Goal: Task Accomplishment & Management: Use online tool/utility

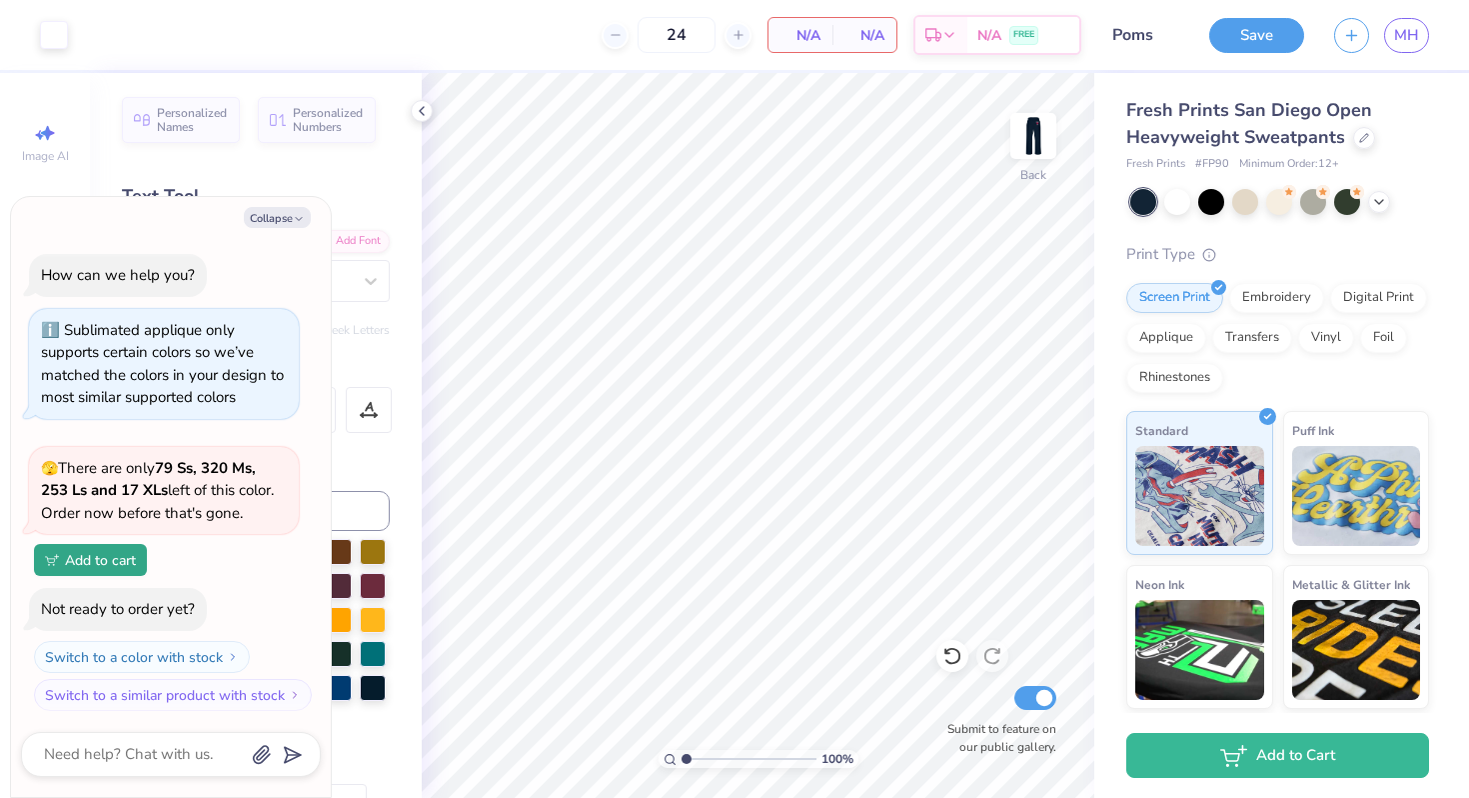
scroll to position [1603, 0]
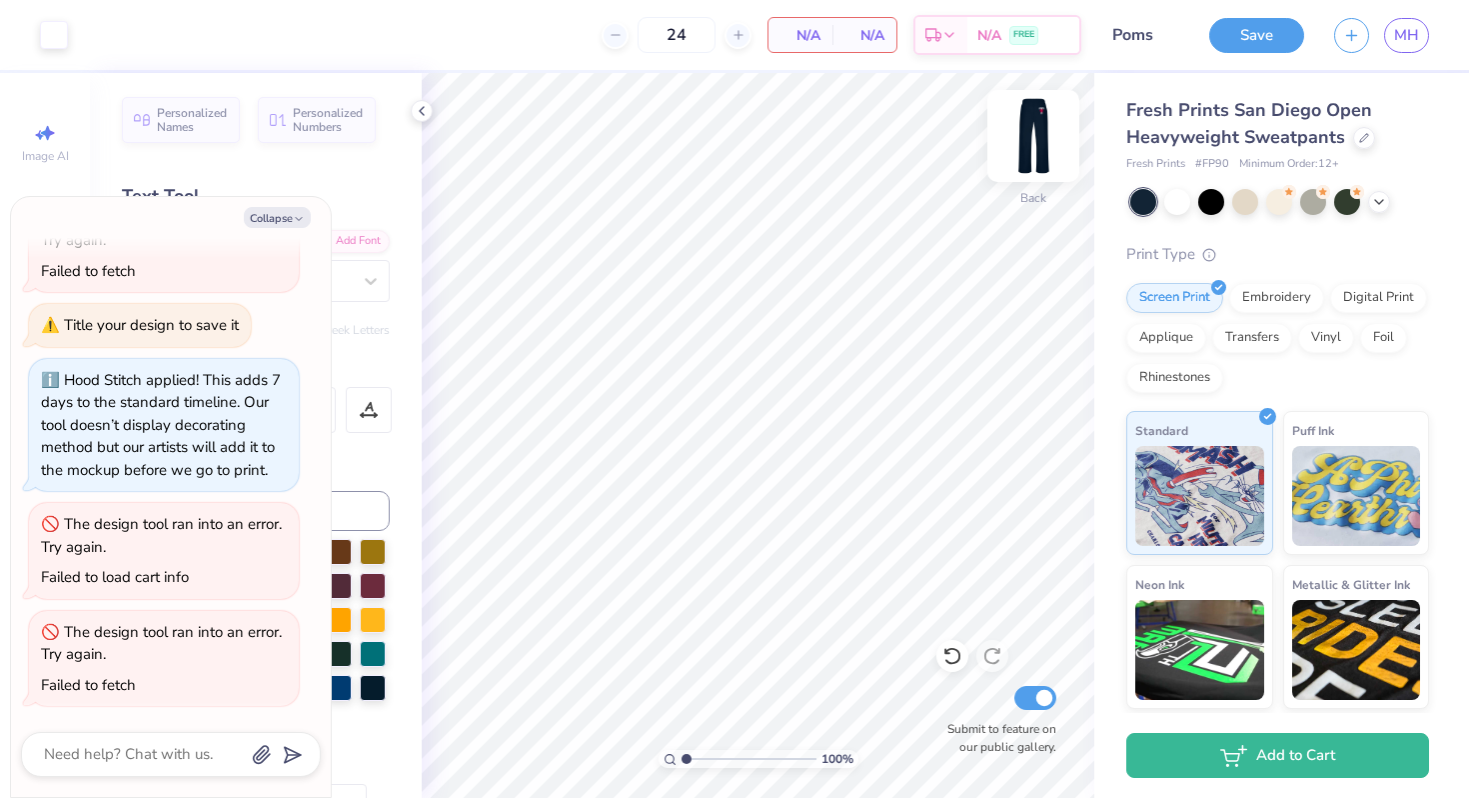
click at [1049, 150] on img at bounding box center [1034, 136] width 80 height 80
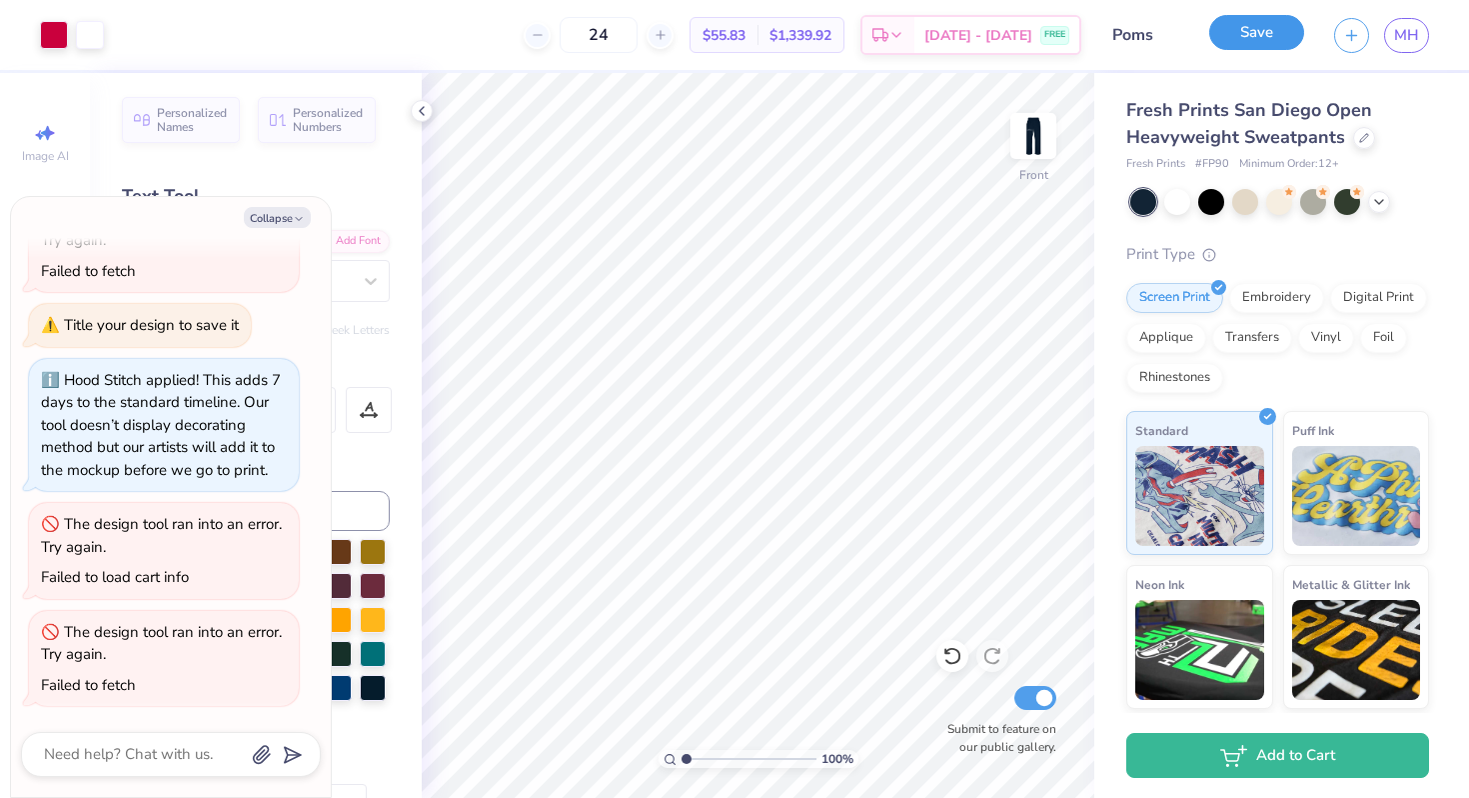
click at [1268, 40] on button "Save" at bounding box center [1257, 32] width 95 height 35
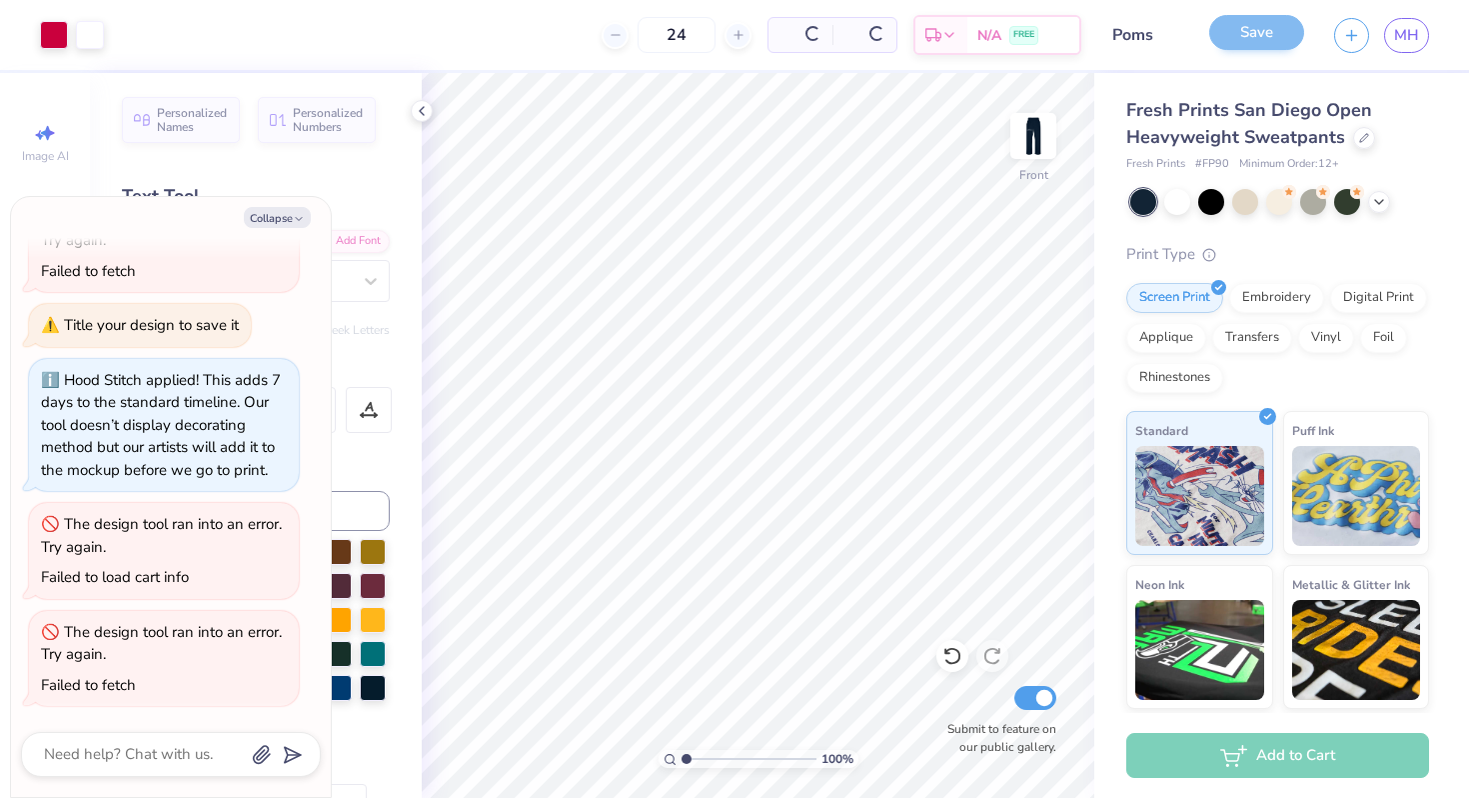
scroll to position [1539, 0]
click at [1350, 42] on button "button" at bounding box center [1351, 32] width 35 height 35
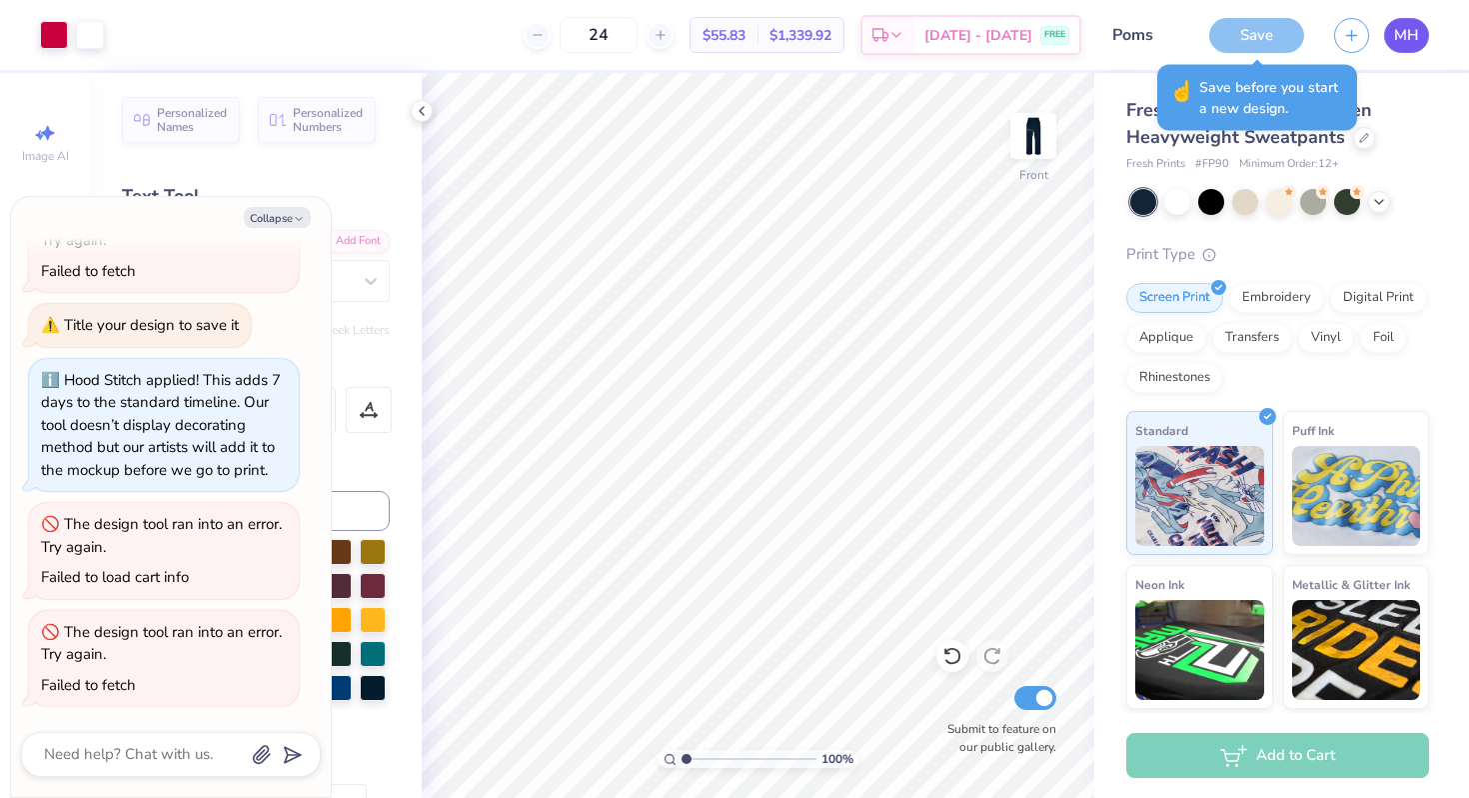
click at [1418, 44] on link "MH" at bounding box center [1406, 35] width 45 height 35
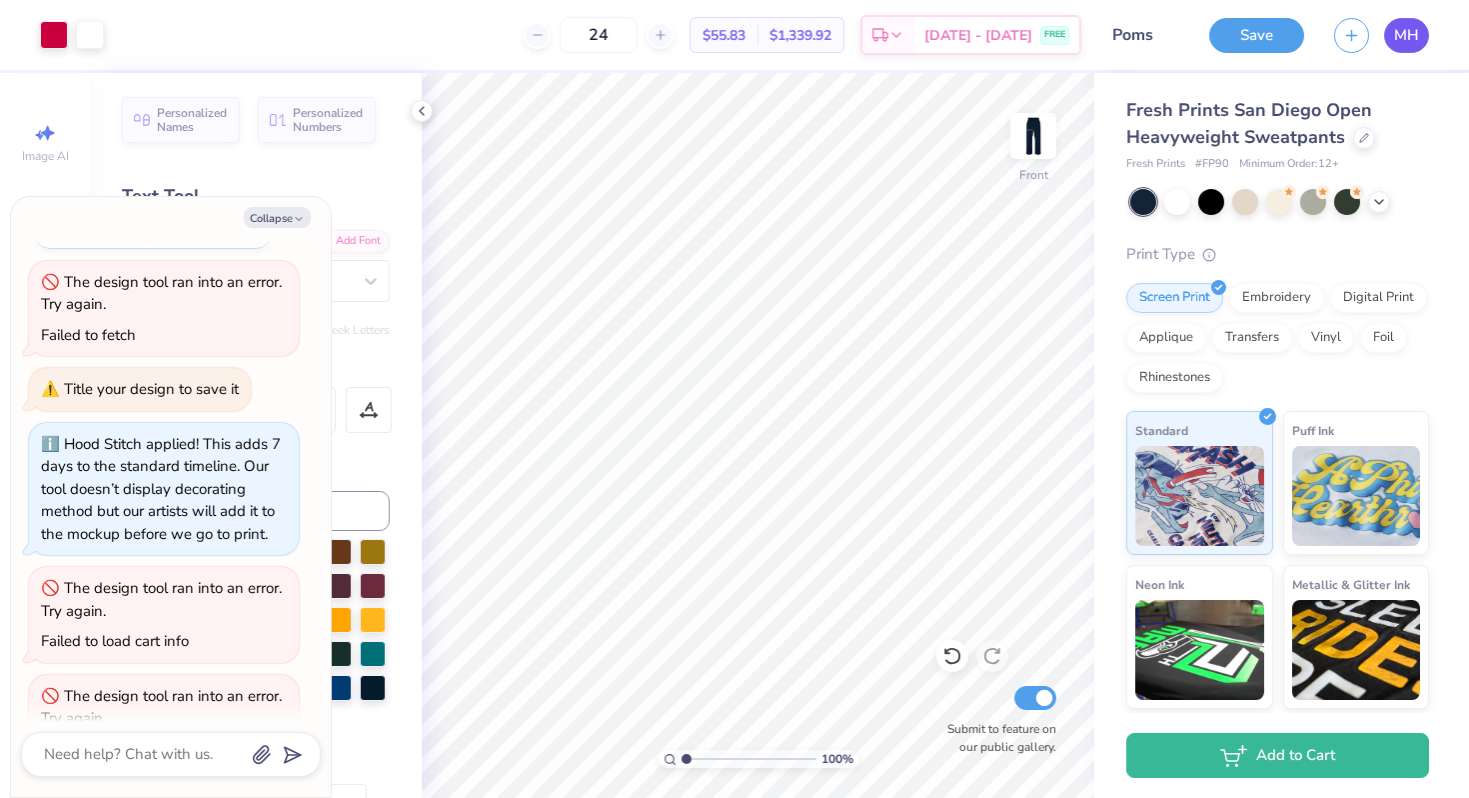
scroll to position [1680, 0]
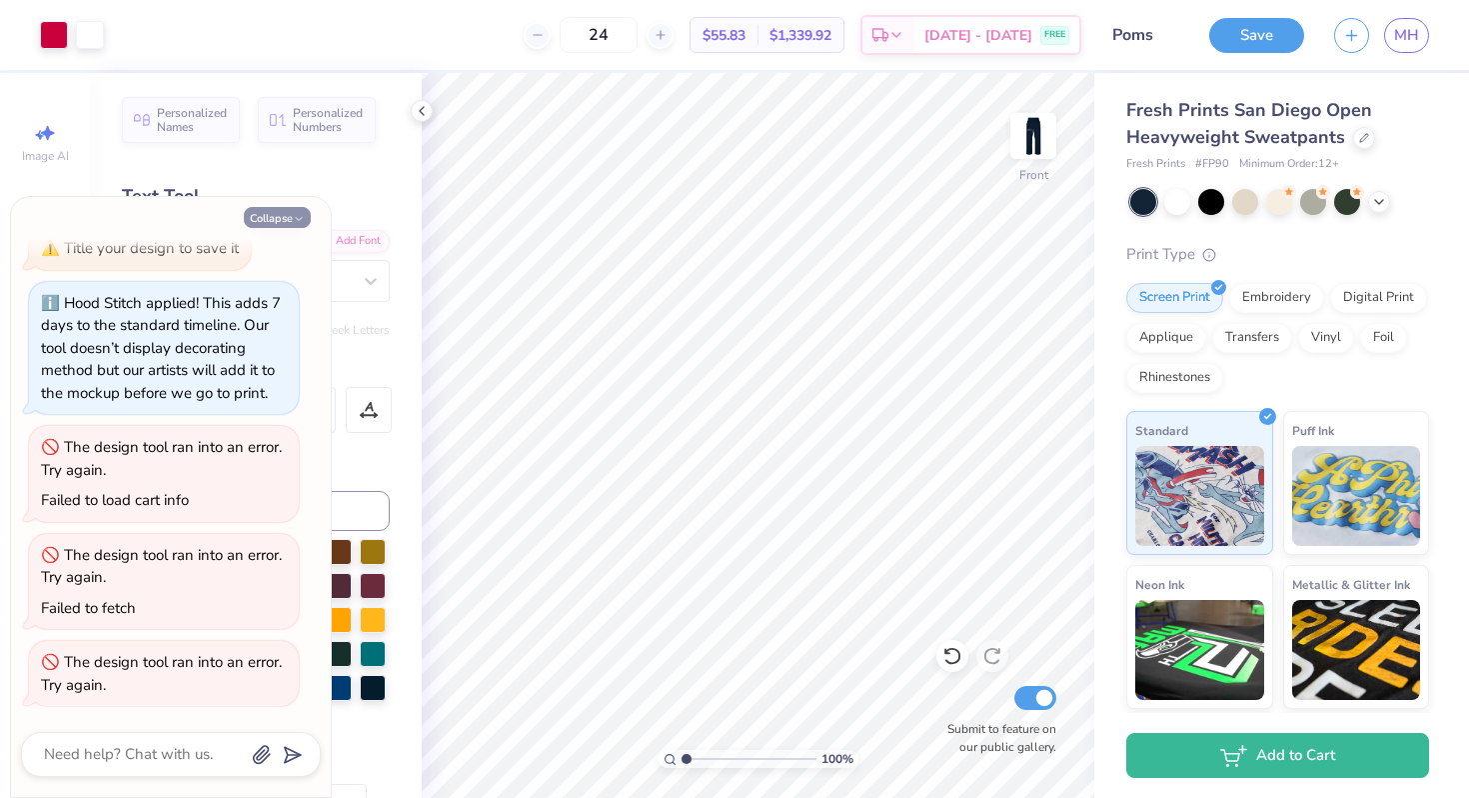
click at [292, 215] on button "Collapse" at bounding box center [277, 217] width 67 height 21
type textarea "x"
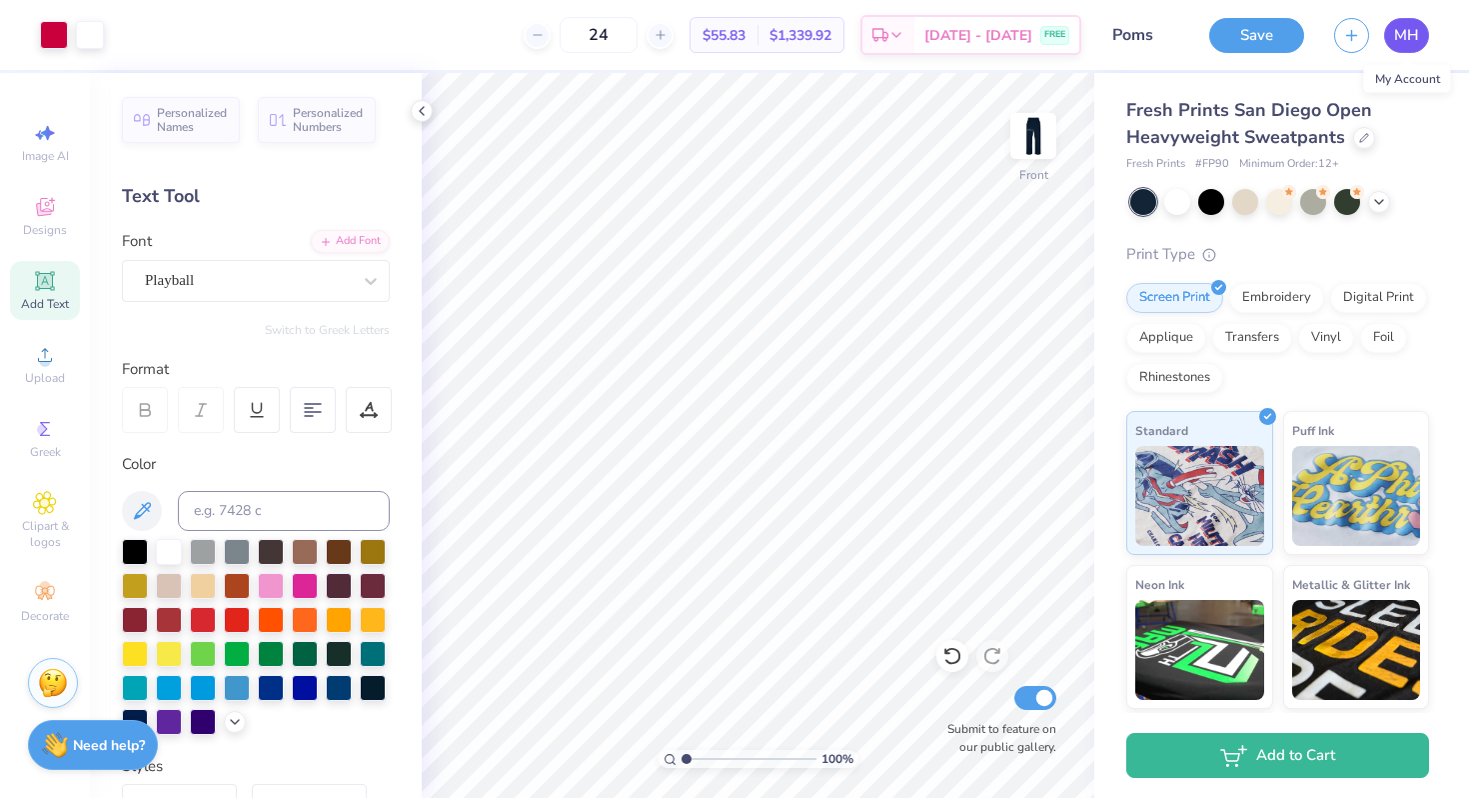
click at [1405, 42] on span "MH" at bounding box center [1406, 35] width 25 height 23
click at [1401, 30] on span "MH" at bounding box center [1406, 35] width 25 height 23
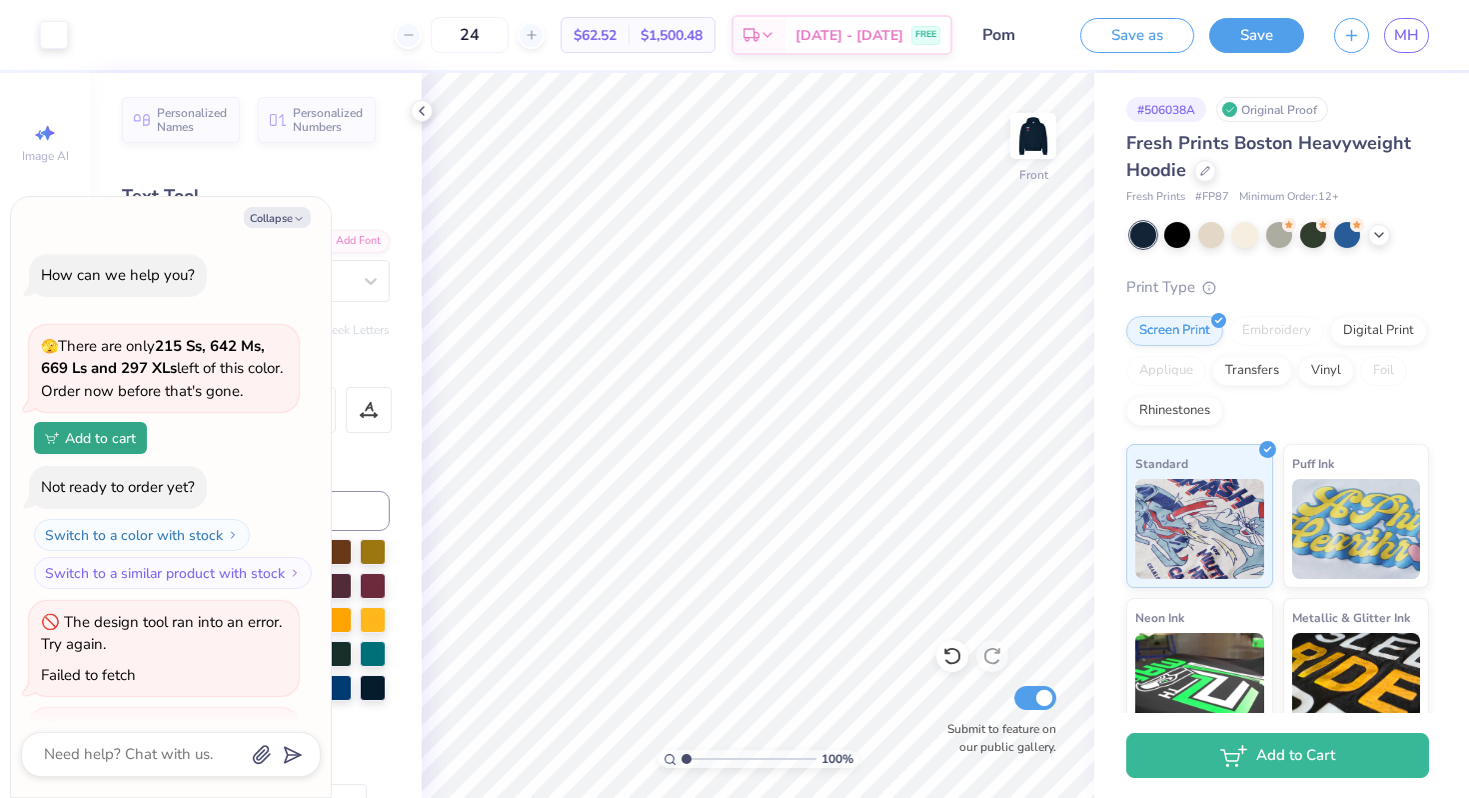
scroll to position [742, 0]
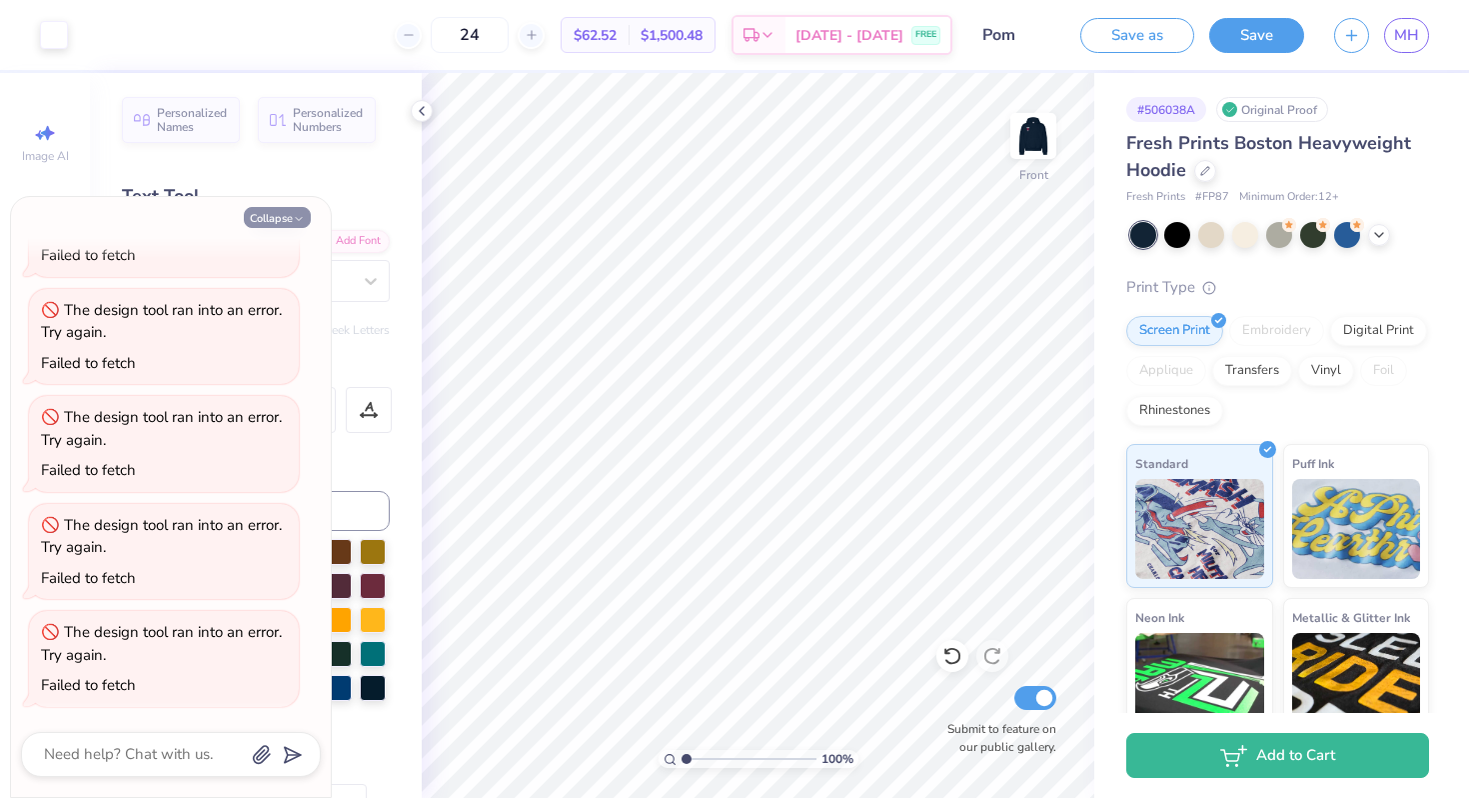
click at [281, 217] on button "Collapse" at bounding box center [277, 217] width 67 height 21
type textarea "x"
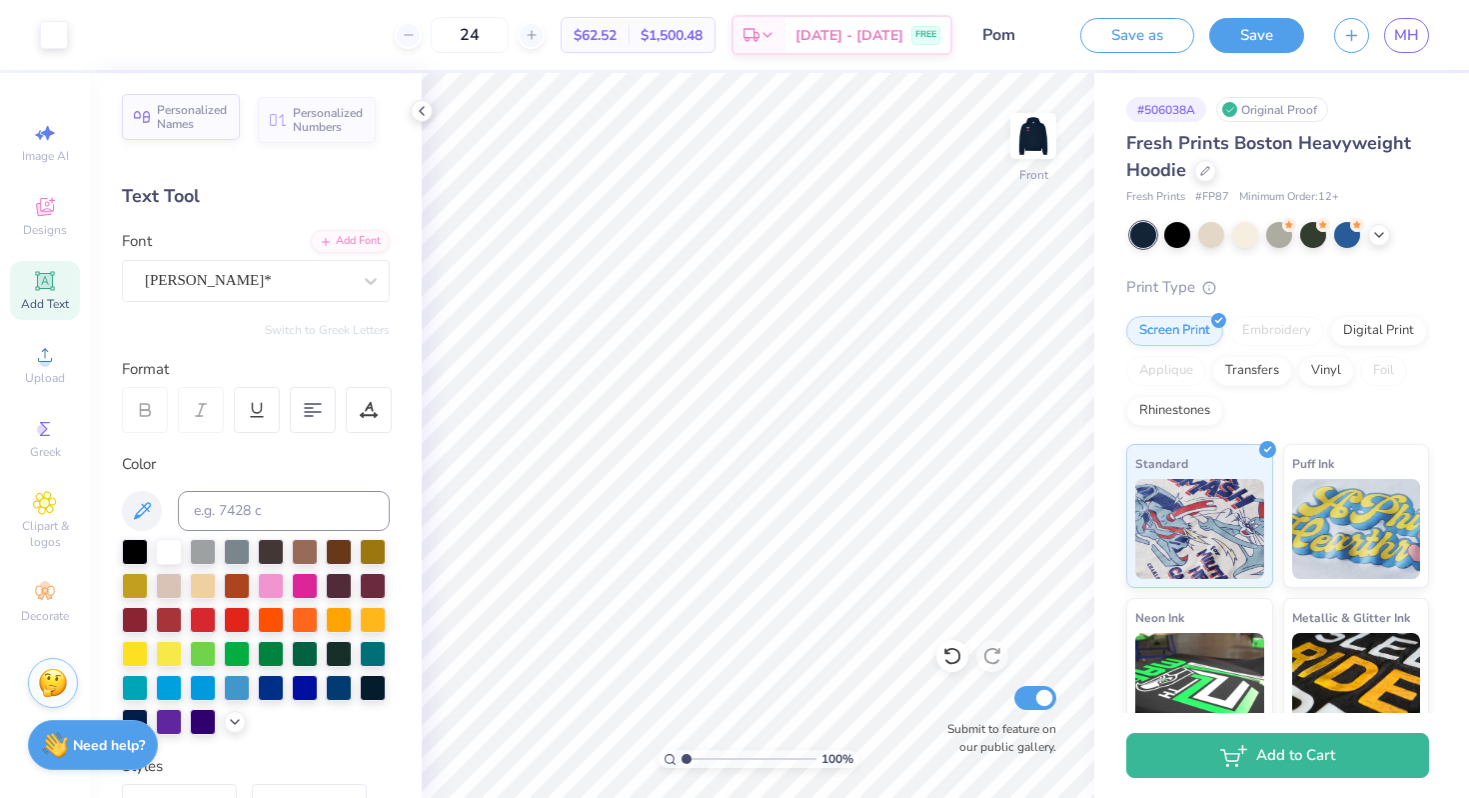
click at [166, 115] on span "Personalized Names" at bounding box center [192, 117] width 71 height 28
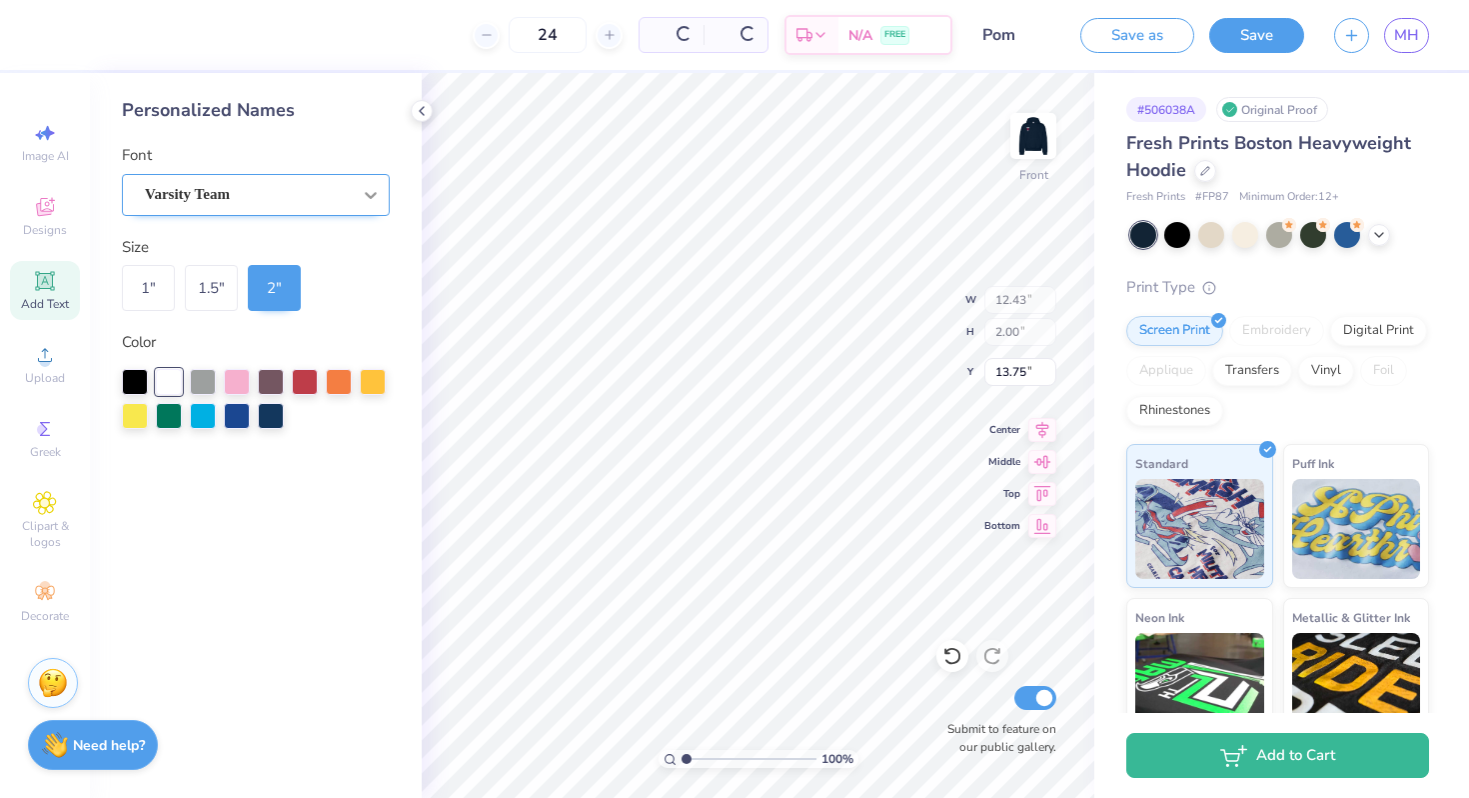
click at [372, 179] on div at bounding box center [371, 195] width 36 height 36
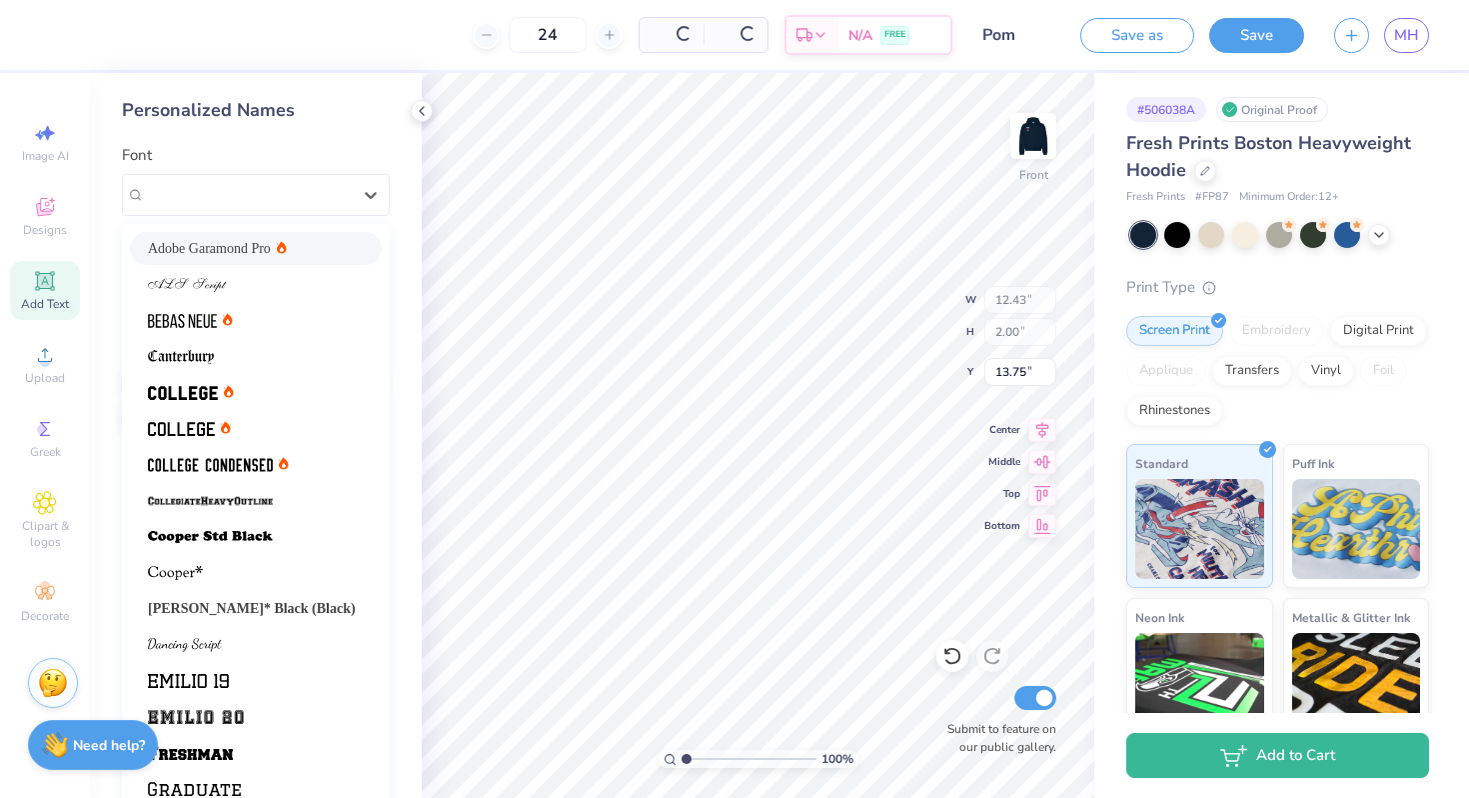
type input "1.82"
type input "0.57"
type input "13.06"
click at [314, 202] on div "Varsity Team" at bounding box center [248, 194] width 210 height 31
click at [297, 240] on div "Adobe Garamond Pro" at bounding box center [256, 248] width 216 height 21
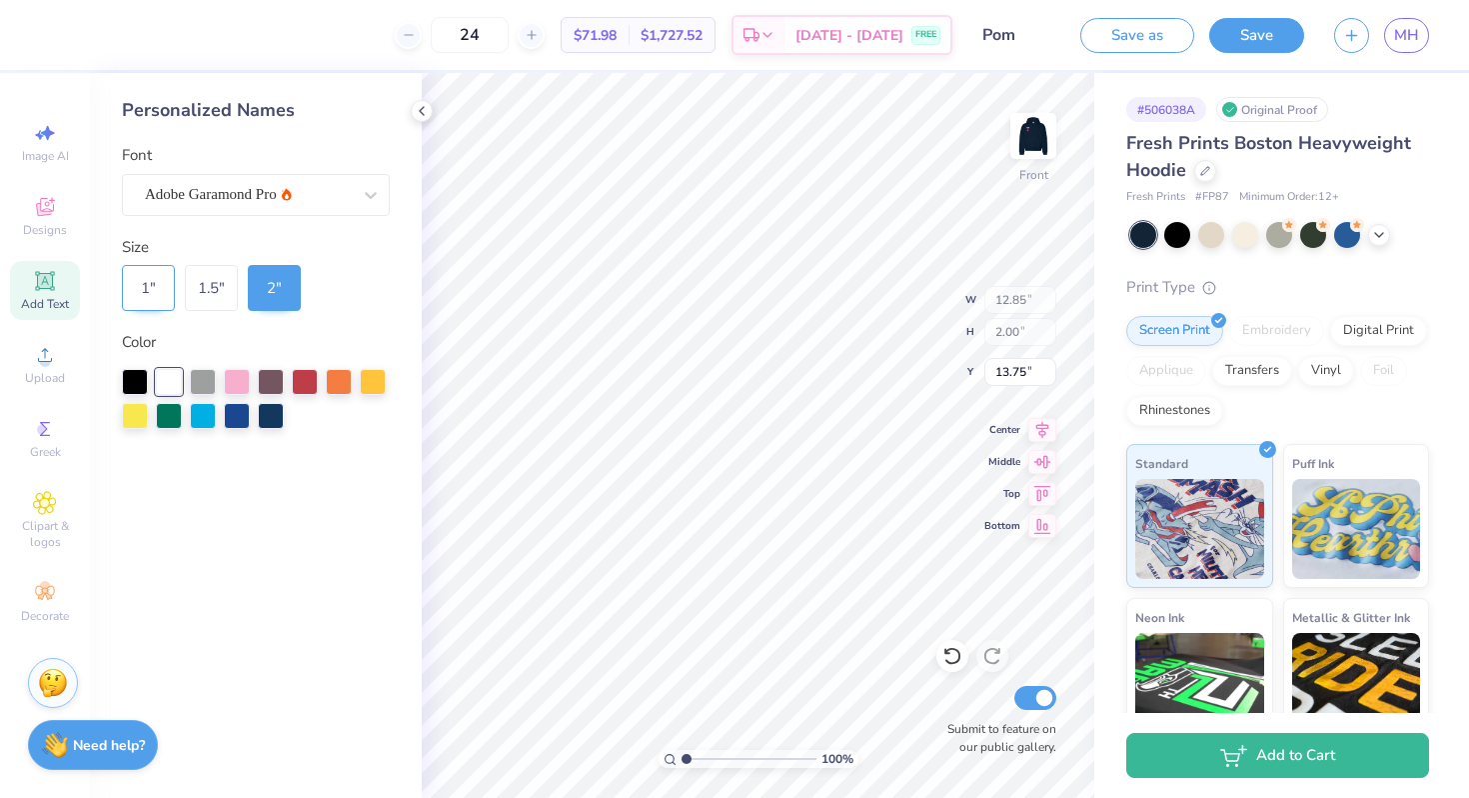
click at [171, 285] on div "1 "" at bounding box center [148, 288] width 53 height 46
type input "6.43"
type input "1.00"
type input "7.53"
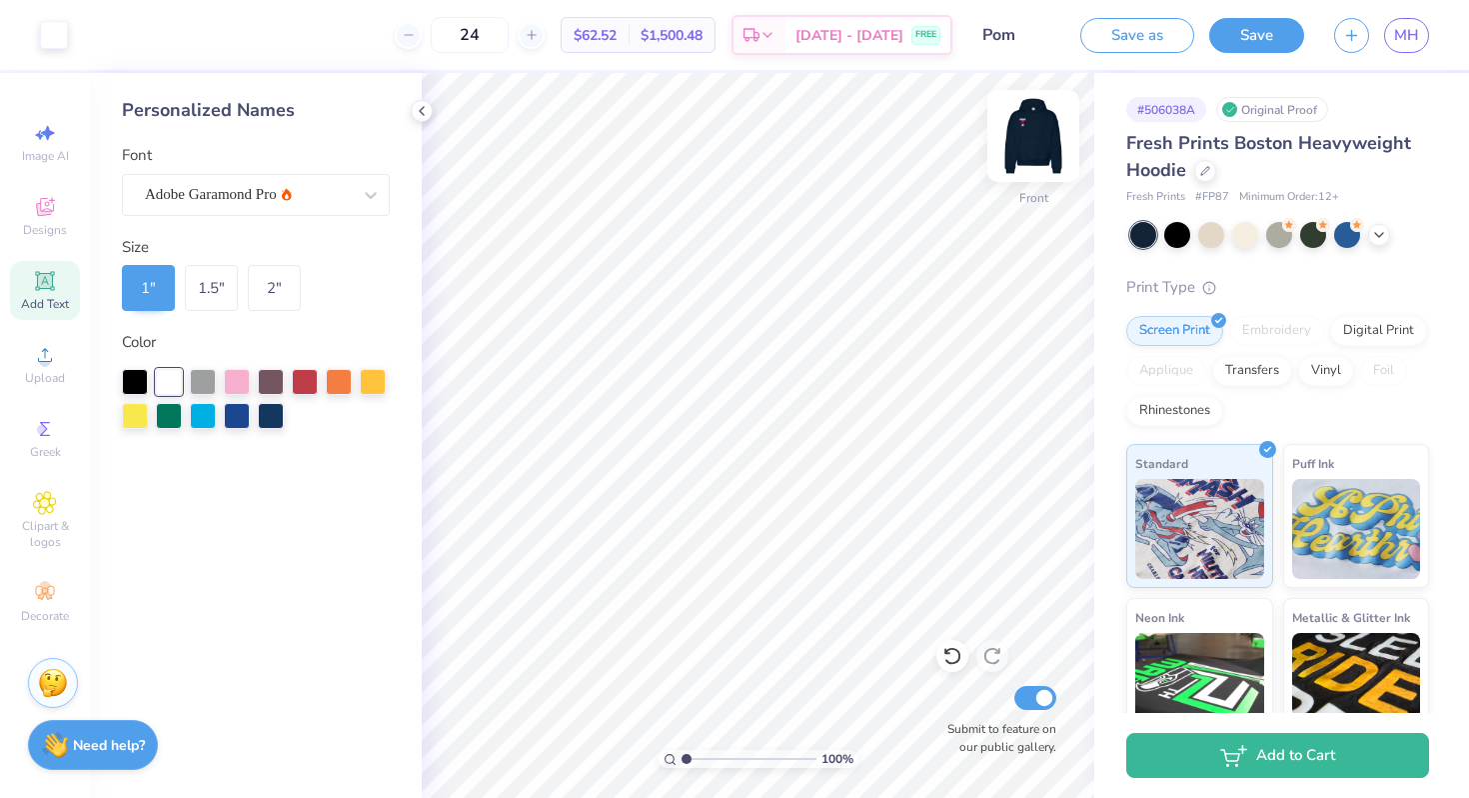
click at [1035, 142] on img at bounding box center [1034, 136] width 80 height 80
click at [1034, 118] on img at bounding box center [1034, 136] width 80 height 80
click at [44, 534] on span "Clipart & logos" at bounding box center [45, 534] width 70 height 32
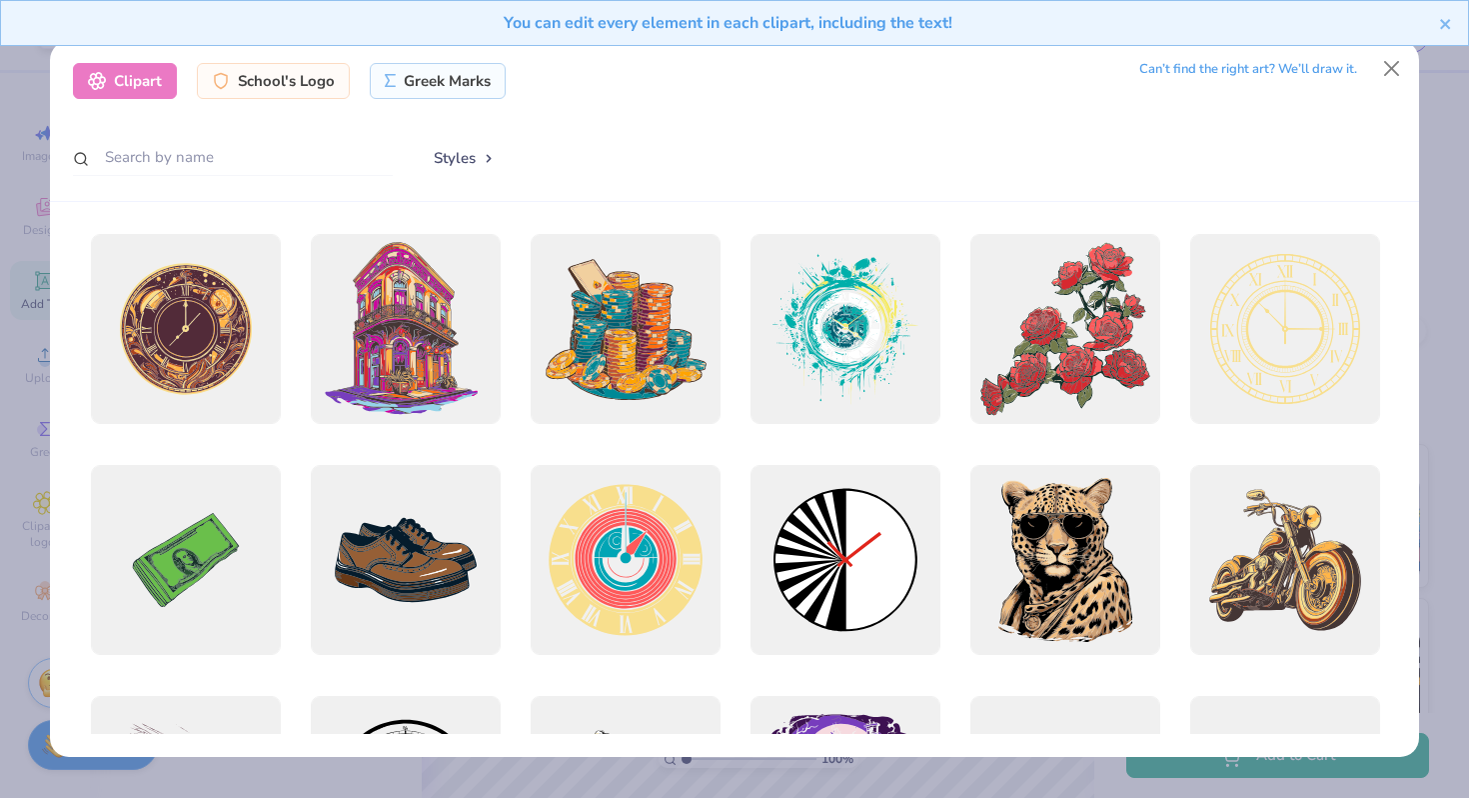
click at [1394, 58] on div "You can edit every element in each clipart, including the text!" at bounding box center [734, 30] width 1469 height 61
click at [1388, 67] on button "Close" at bounding box center [1392, 69] width 38 height 38
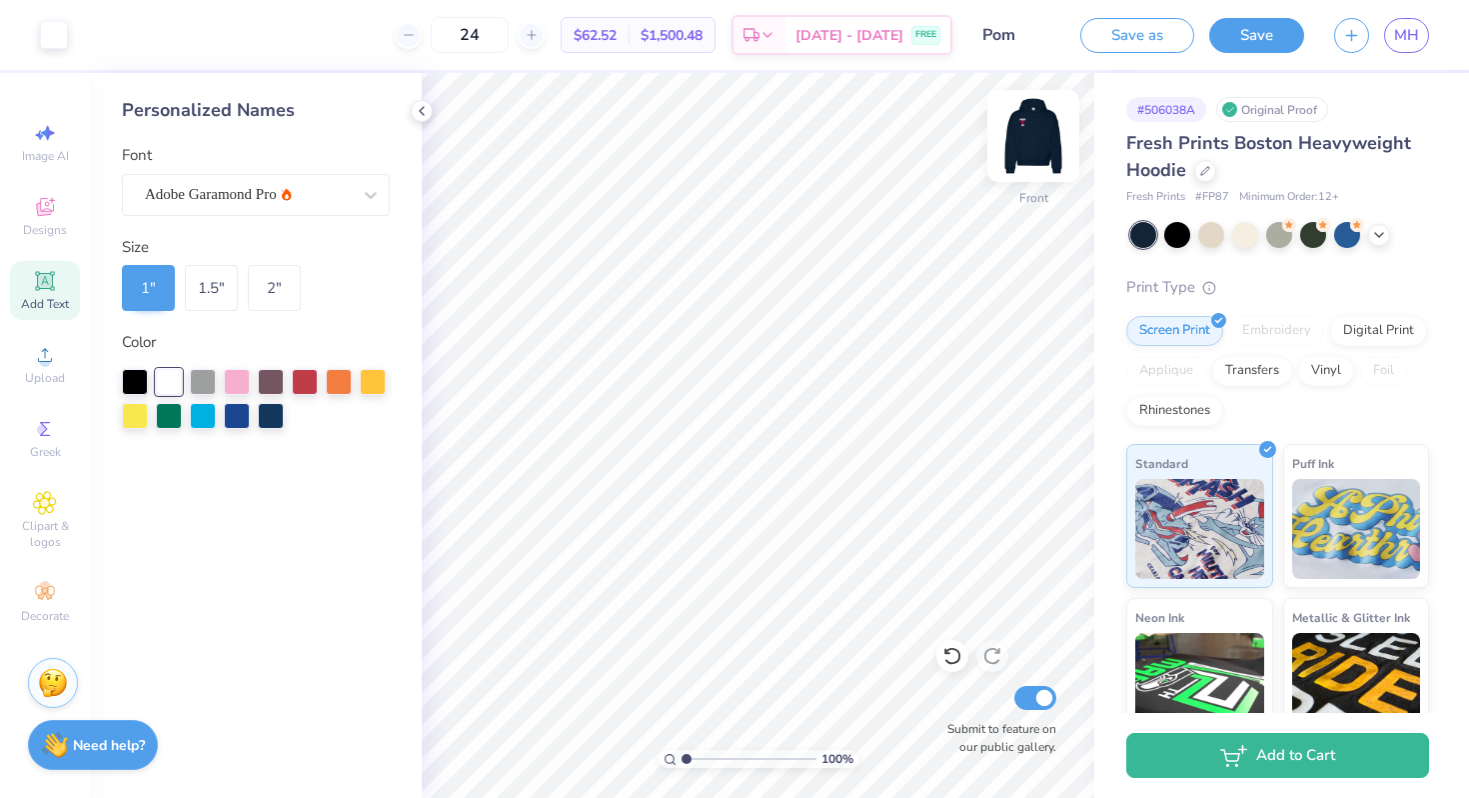
click at [1042, 167] on img at bounding box center [1034, 136] width 80 height 80
click at [1048, 164] on img at bounding box center [1034, 136] width 80 height 80
click at [1048, 156] on img at bounding box center [1034, 136] width 40 height 40
click at [1246, 42] on button "Save" at bounding box center [1257, 32] width 95 height 35
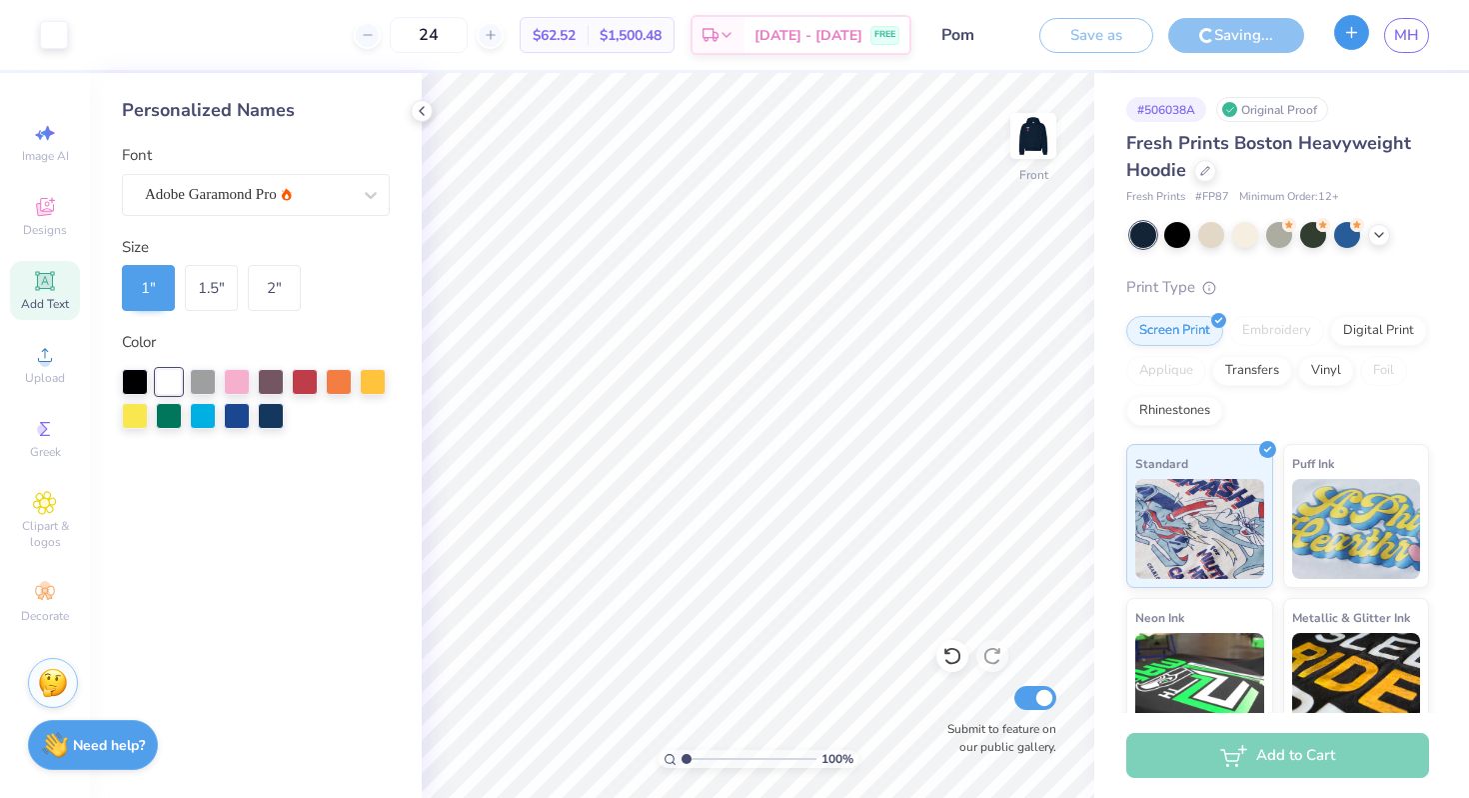
click at [1361, 44] on button "button" at bounding box center [1351, 32] width 35 height 35
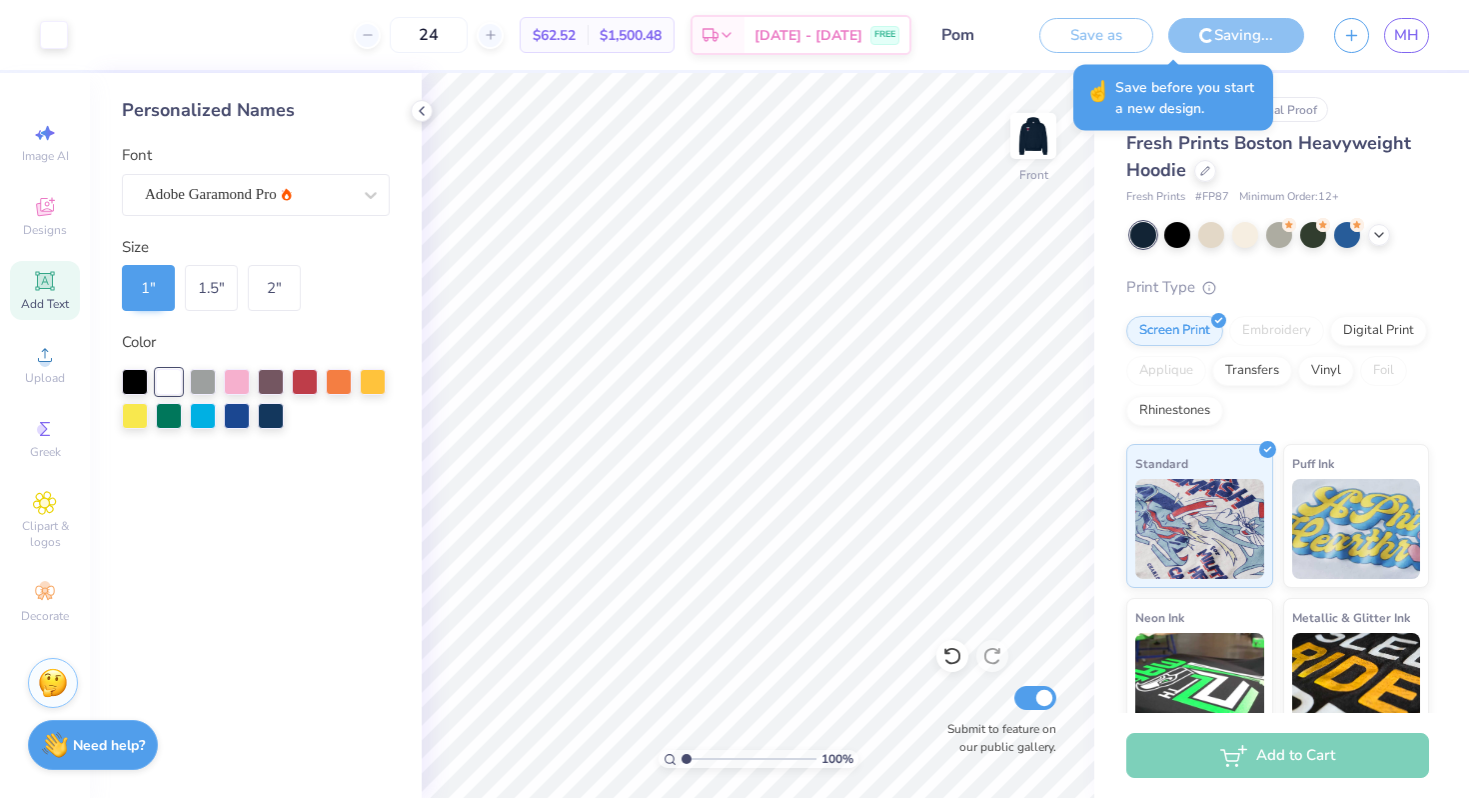
click at [1438, 152] on div "# 506038A Original Proof Fresh Prints Boston Heavyweight Hoodie Fresh Prints # …" at bounding box center [1282, 484] width 375 height 823
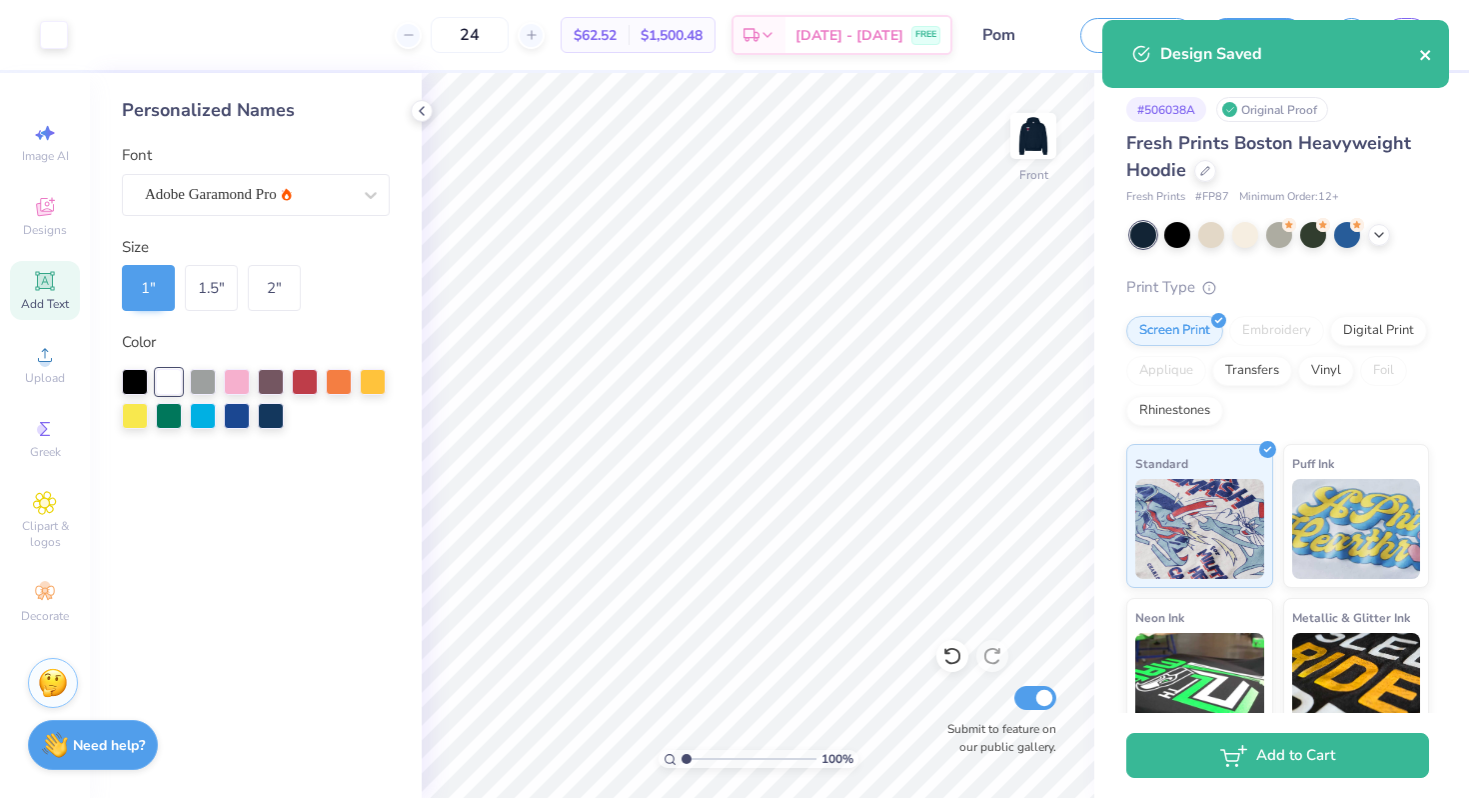
click at [1421, 41] on div "Design Saved" at bounding box center [1276, 54] width 347 height 68
select select "Member apparel for registered Student Organization / Department / School"
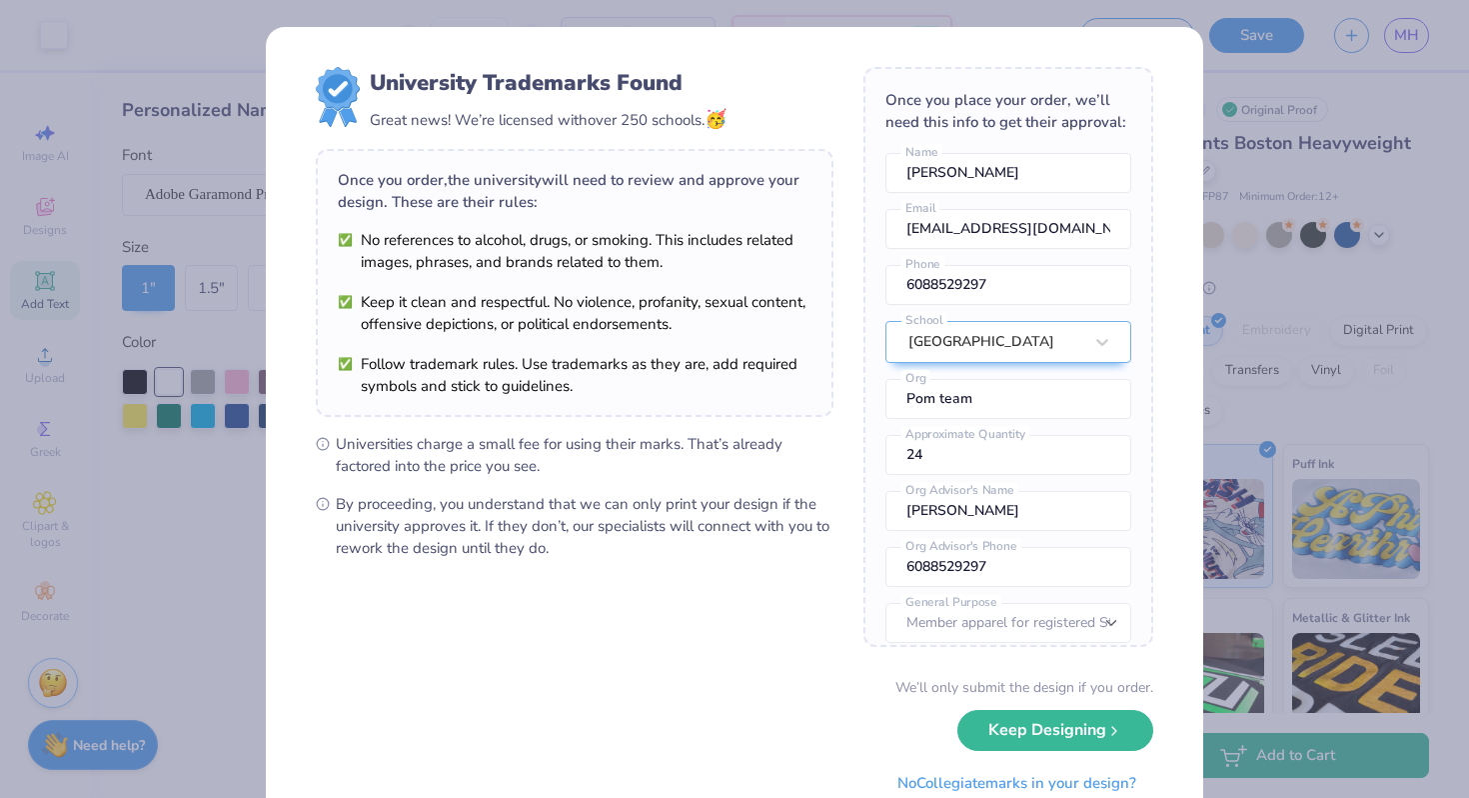
click at [1424, 54] on div "Design Saved" at bounding box center [1276, 61] width 355 height 91
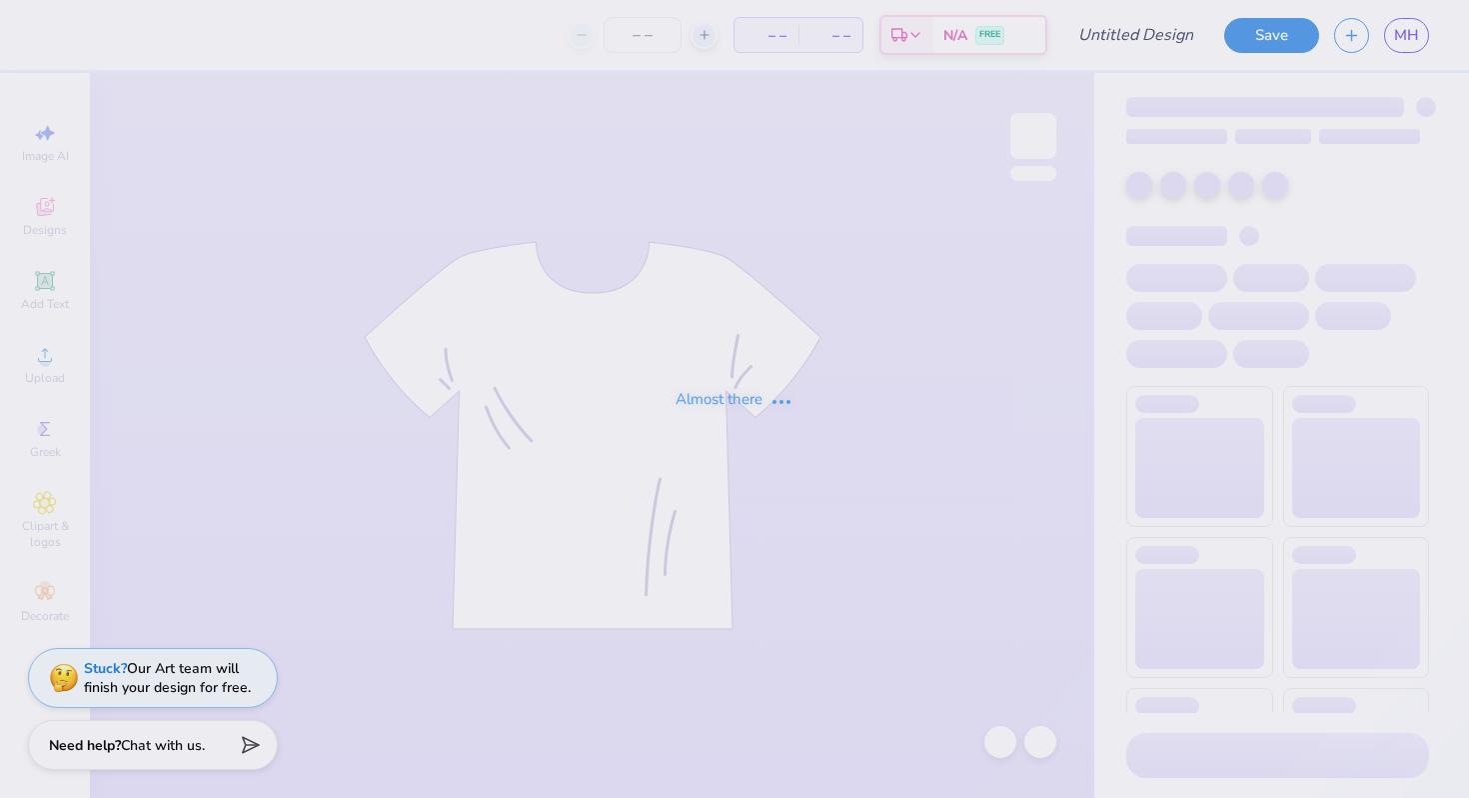
type input "Poms"
type input "24"
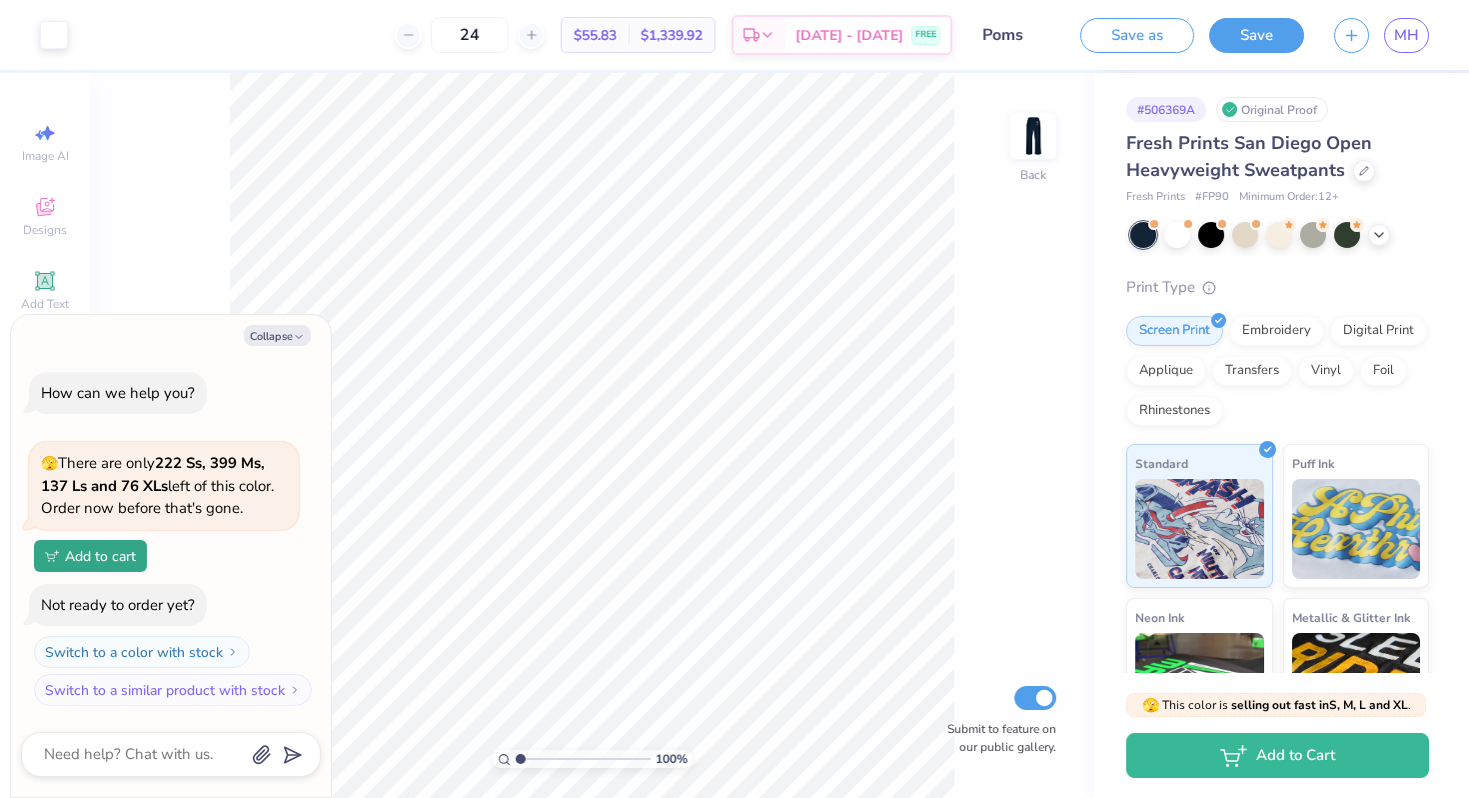
type textarea "x"
click at [177, 753] on textarea at bounding box center [143, 754] width 203 height 27
type textarea "i"
type textarea "x"
type textarea "il"
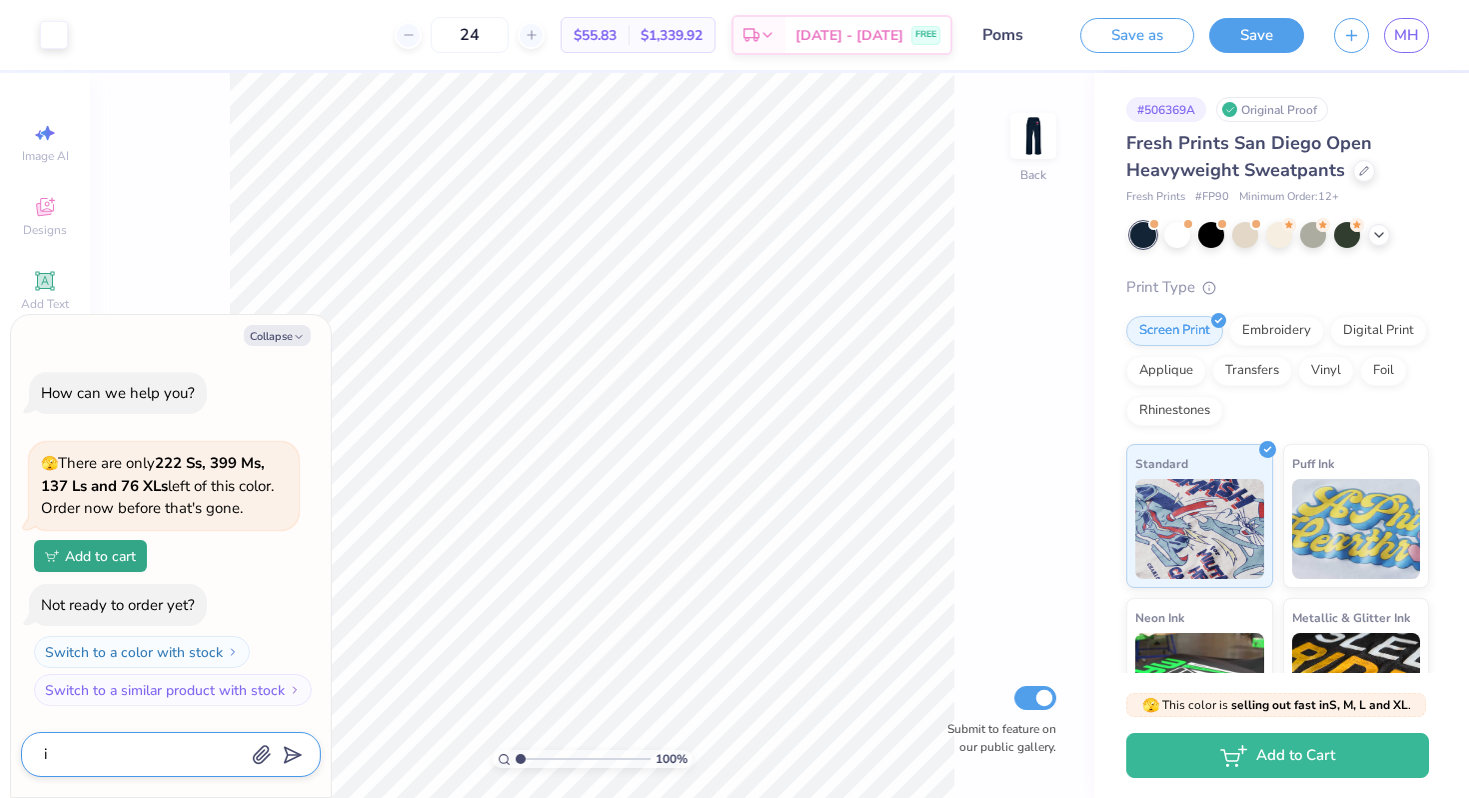
type textarea "x"
type textarea "ill"
type textarea "x"
type textarea "il"
type textarea "x"
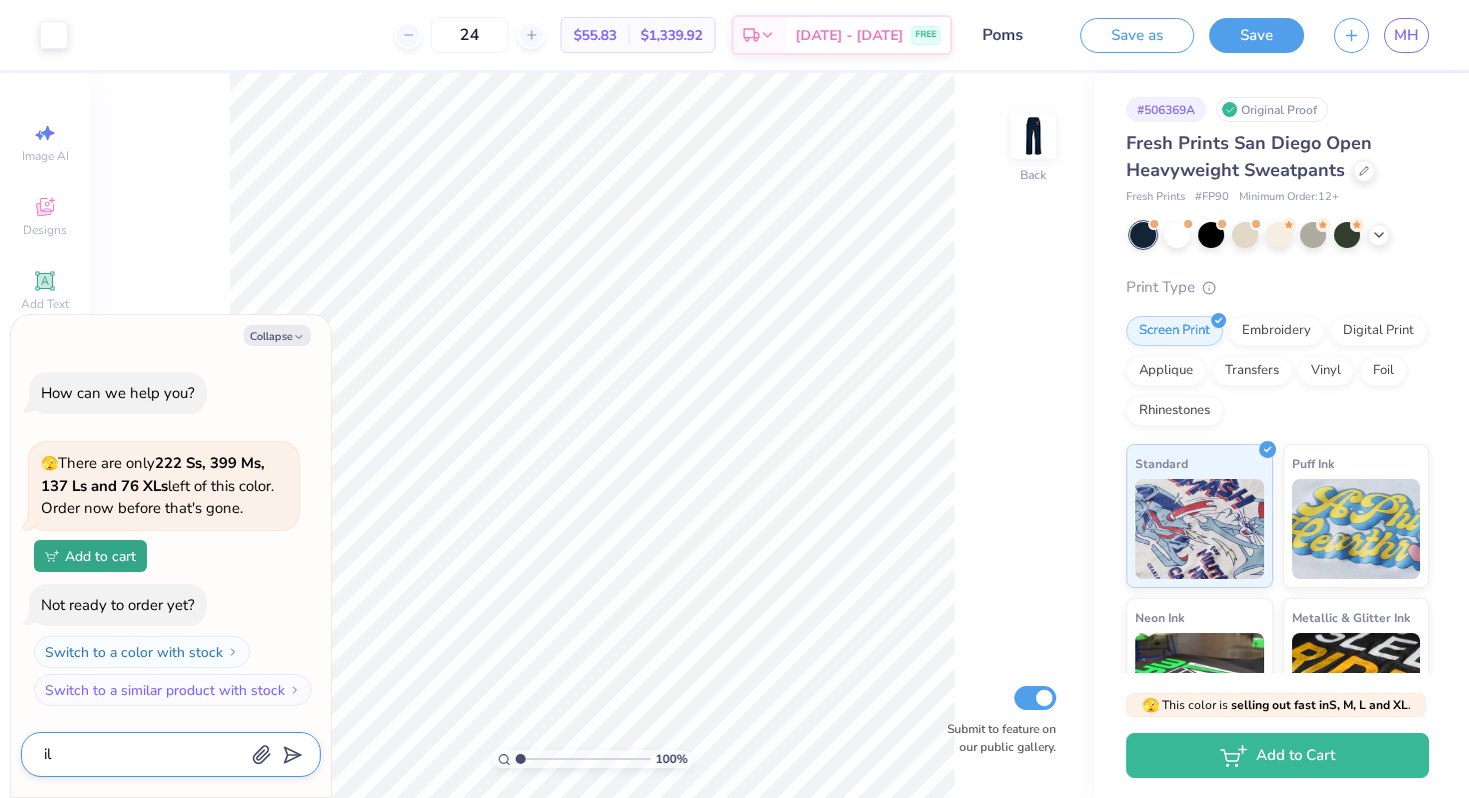
type textarea "i"
type textarea "x"
type textarea "W"
type textarea "x"
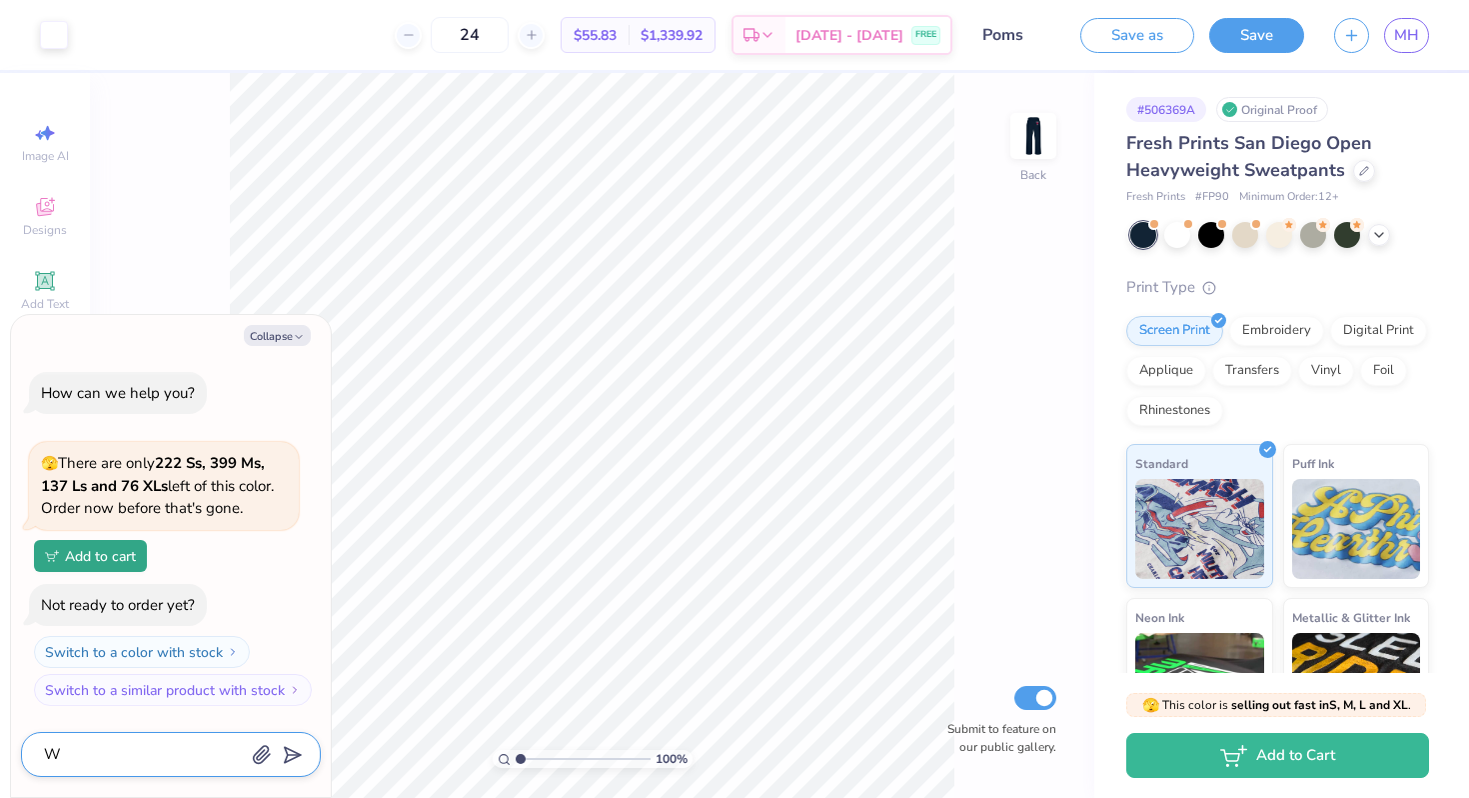
type textarea "Wi"
type textarea "x"
type textarea "Wil"
type textarea "x"
type textarea "Wil"
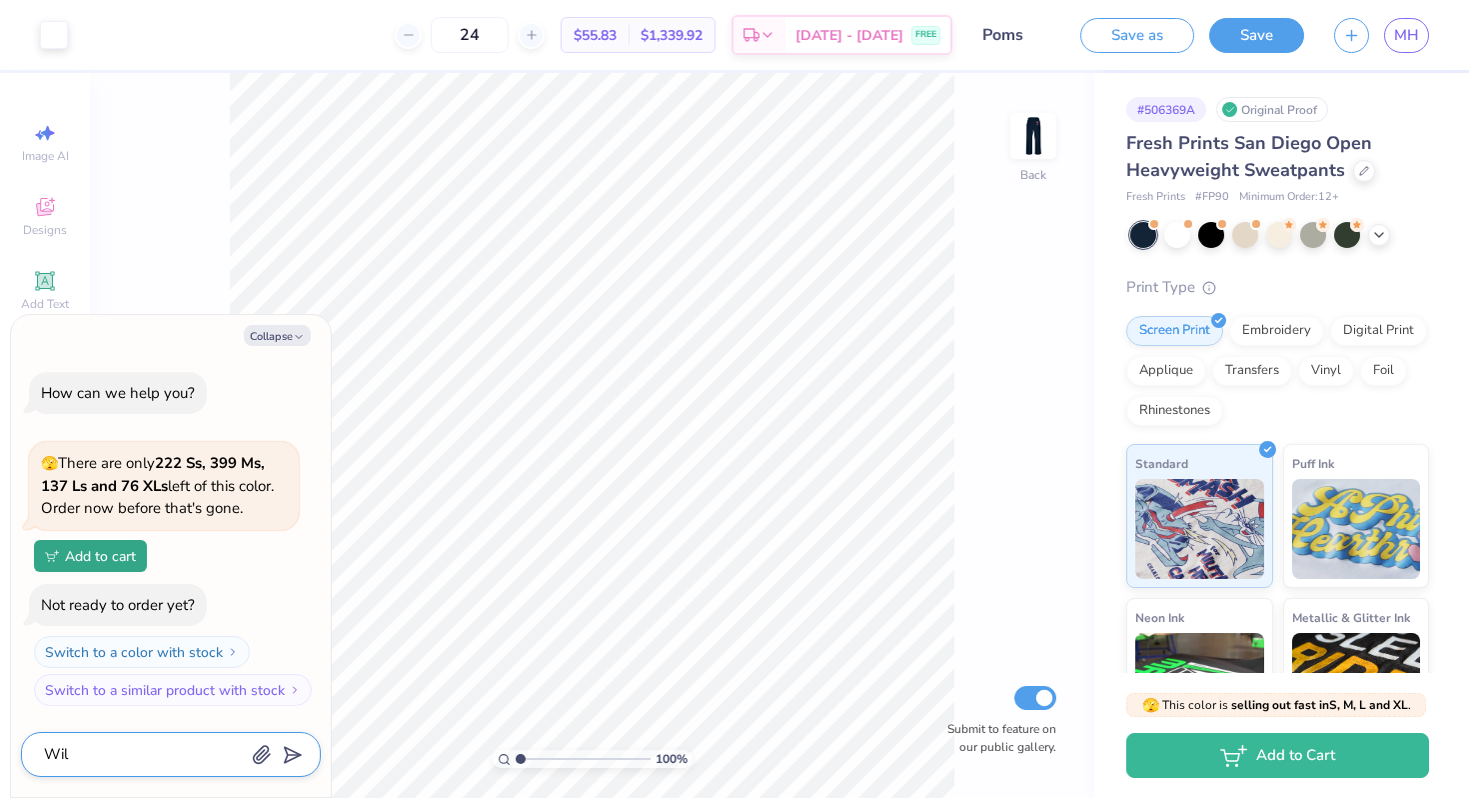
type textarea "x"
type textarea "Wil"
type textarea "x"
type textarea "Wil"
type textarea "x"
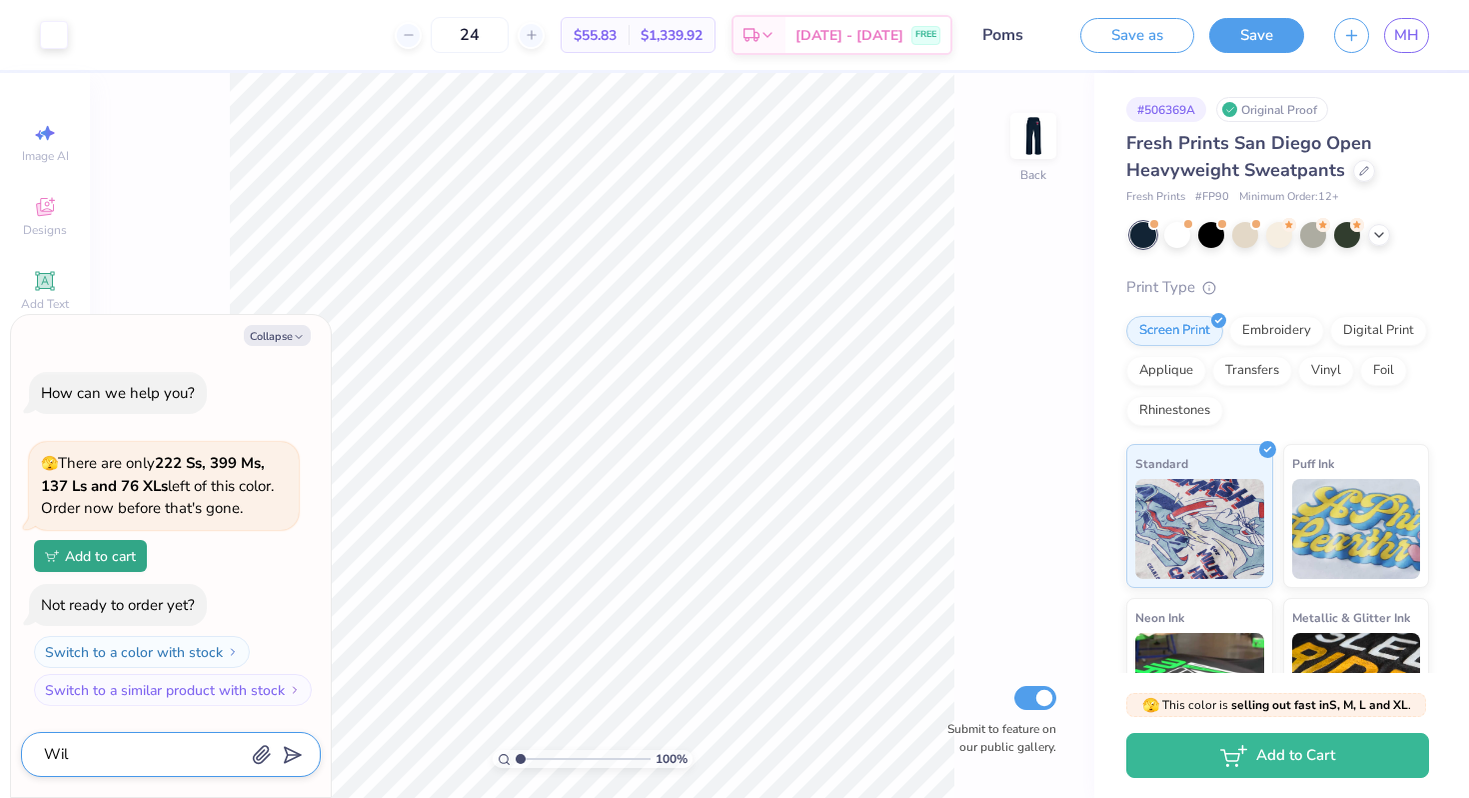
type textarea "Wil"
type textarea "x"
type textarea "Will"
type textarea "x"
type textarea "Will"
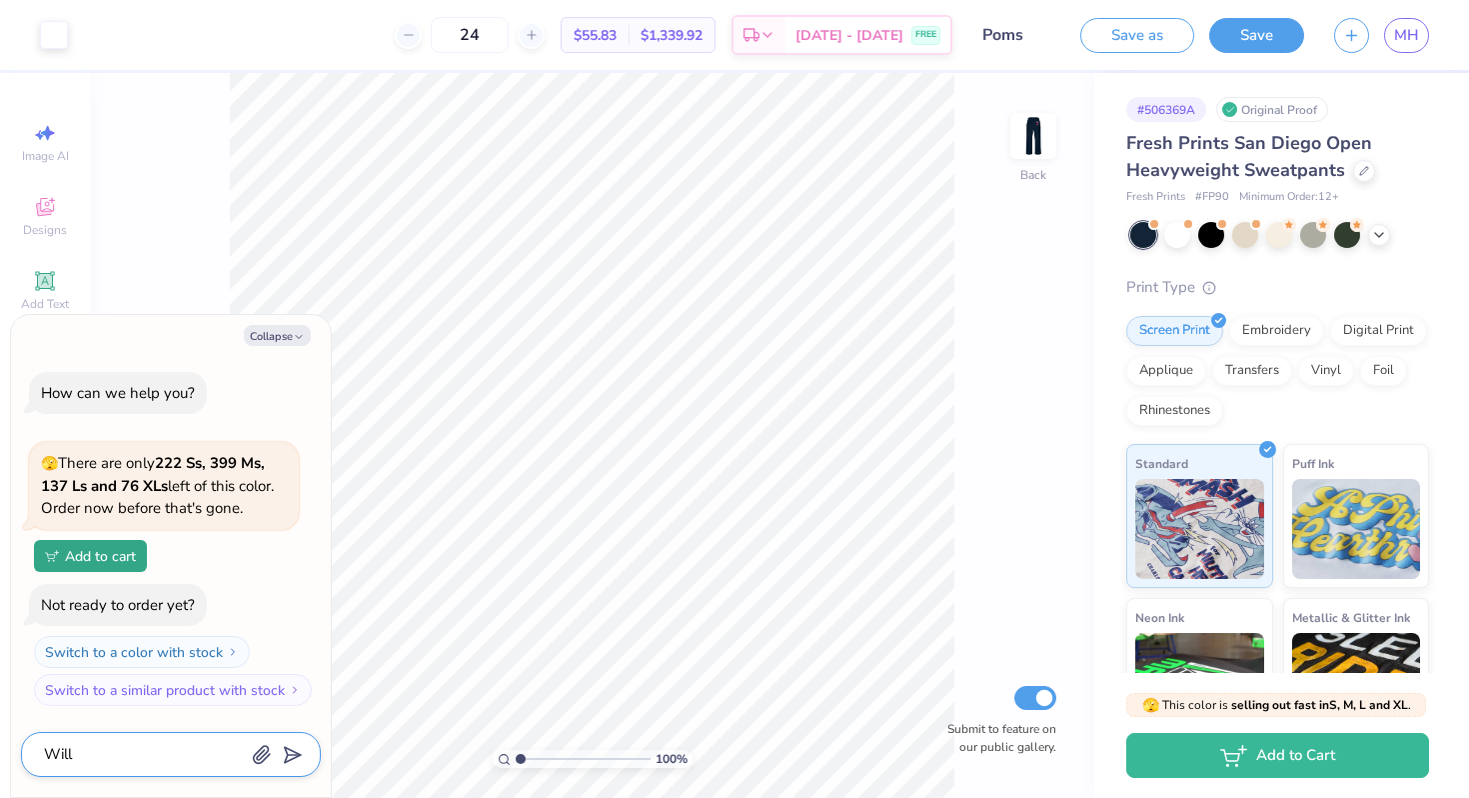
type textarea "x"
type textarea "Will y"
type textarea "x"
type textarea "Will yo"
type textarea "x"
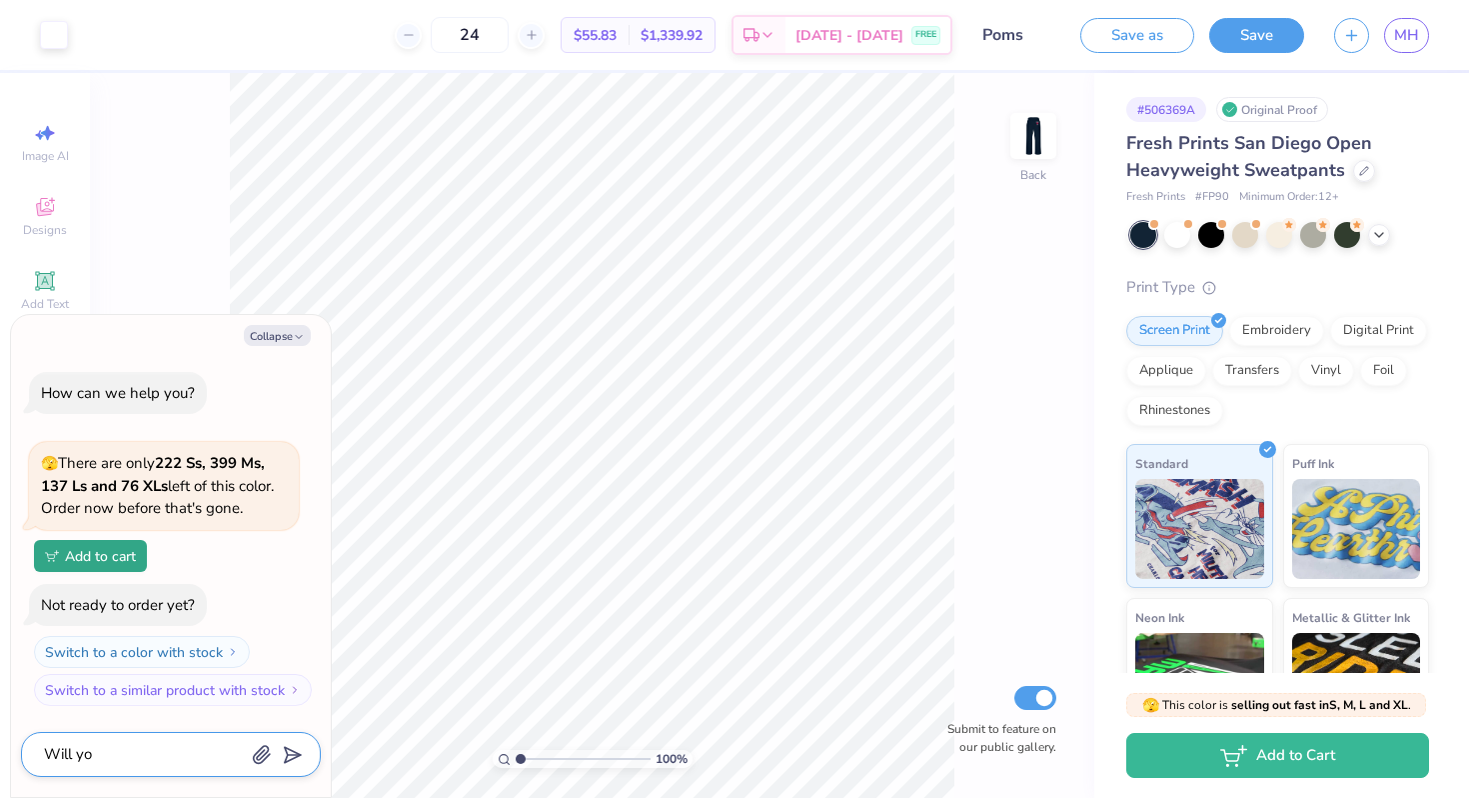
type textarea "Will you"
type textarea "x"
type textarea "Will you"
type textarea "x"
type textarea "Will you s"
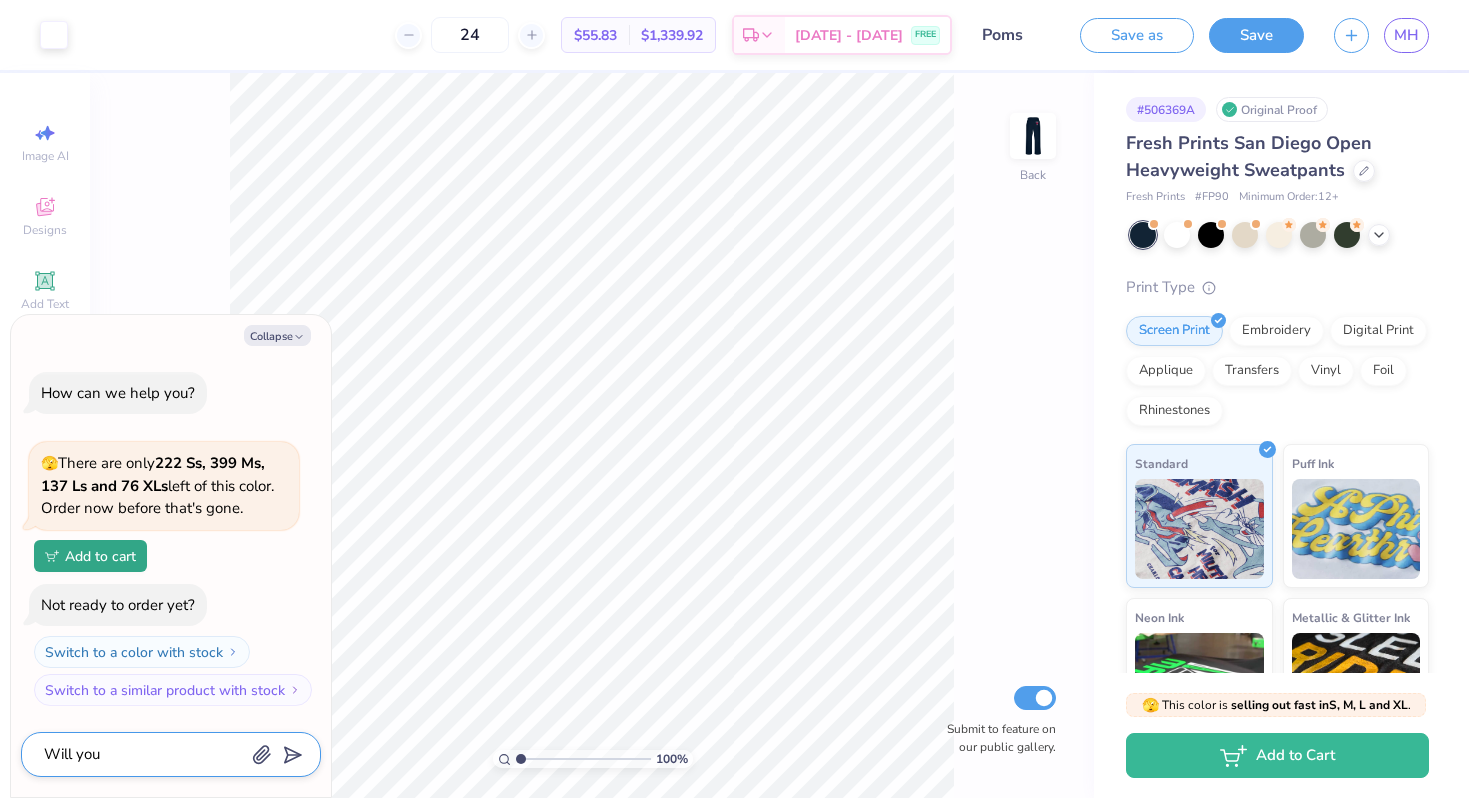
type textarea "x"
type textarea "Will you sh"
type textarea "x"
type textarea "Will you shi"
type textarea "x"
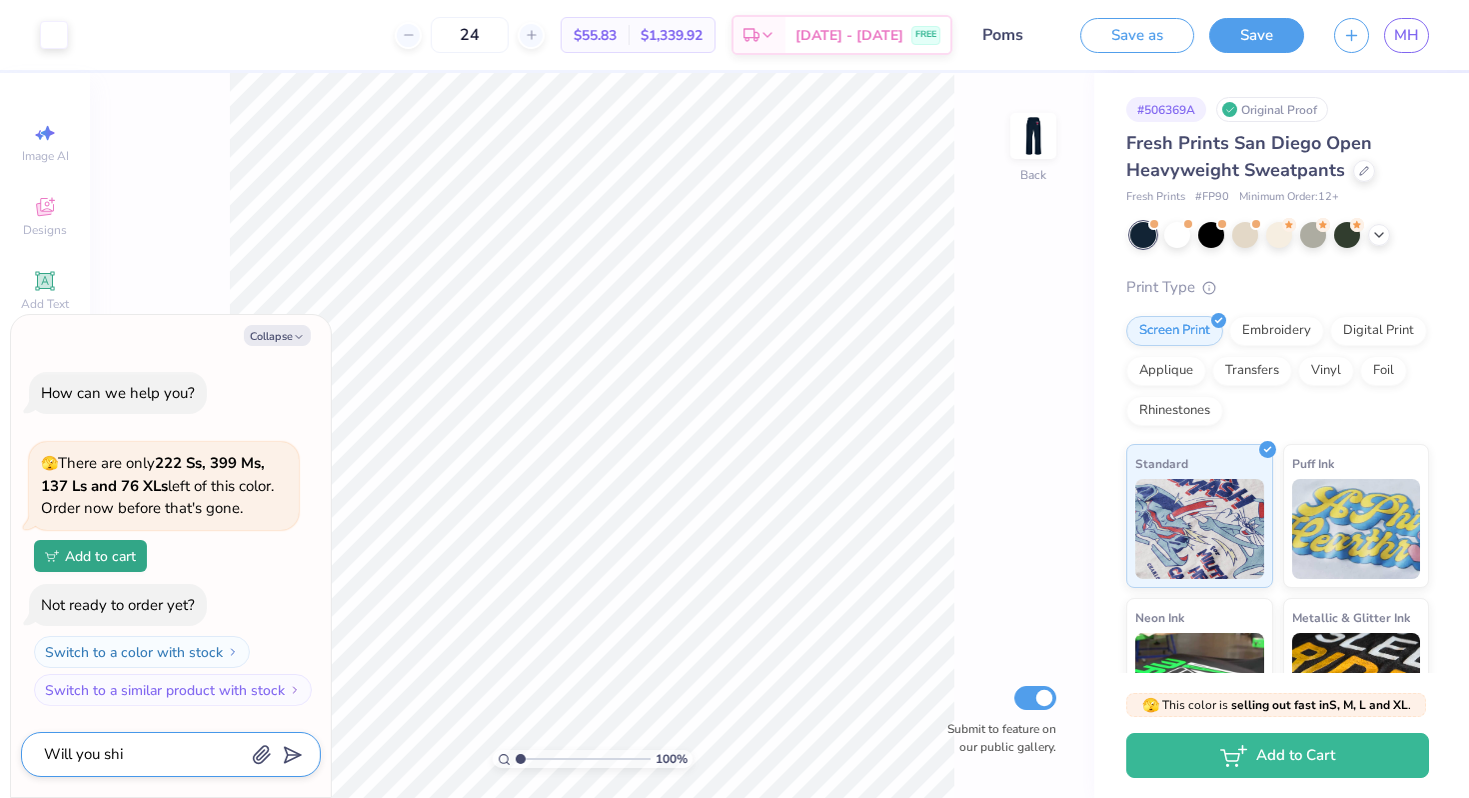
type textarea "Will you ship"
type textarea "x"
type textarea "Will you ship"
type textarea "x"
type textarea "Will you ship t"
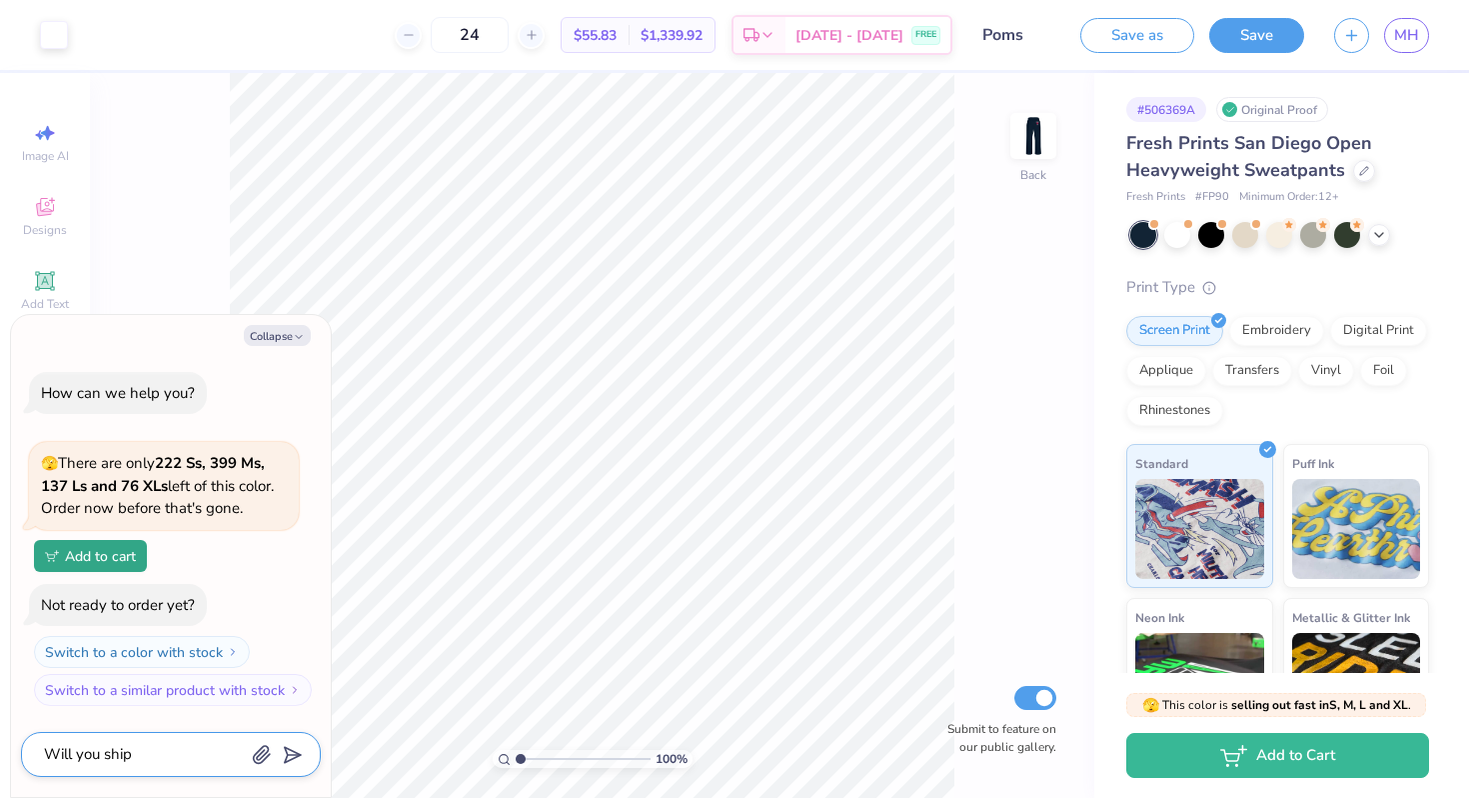
type textarea "x"
type textarea "Will you ship to"
type textarea "x"
type textarea "Will you ship to"
type textarea "x"
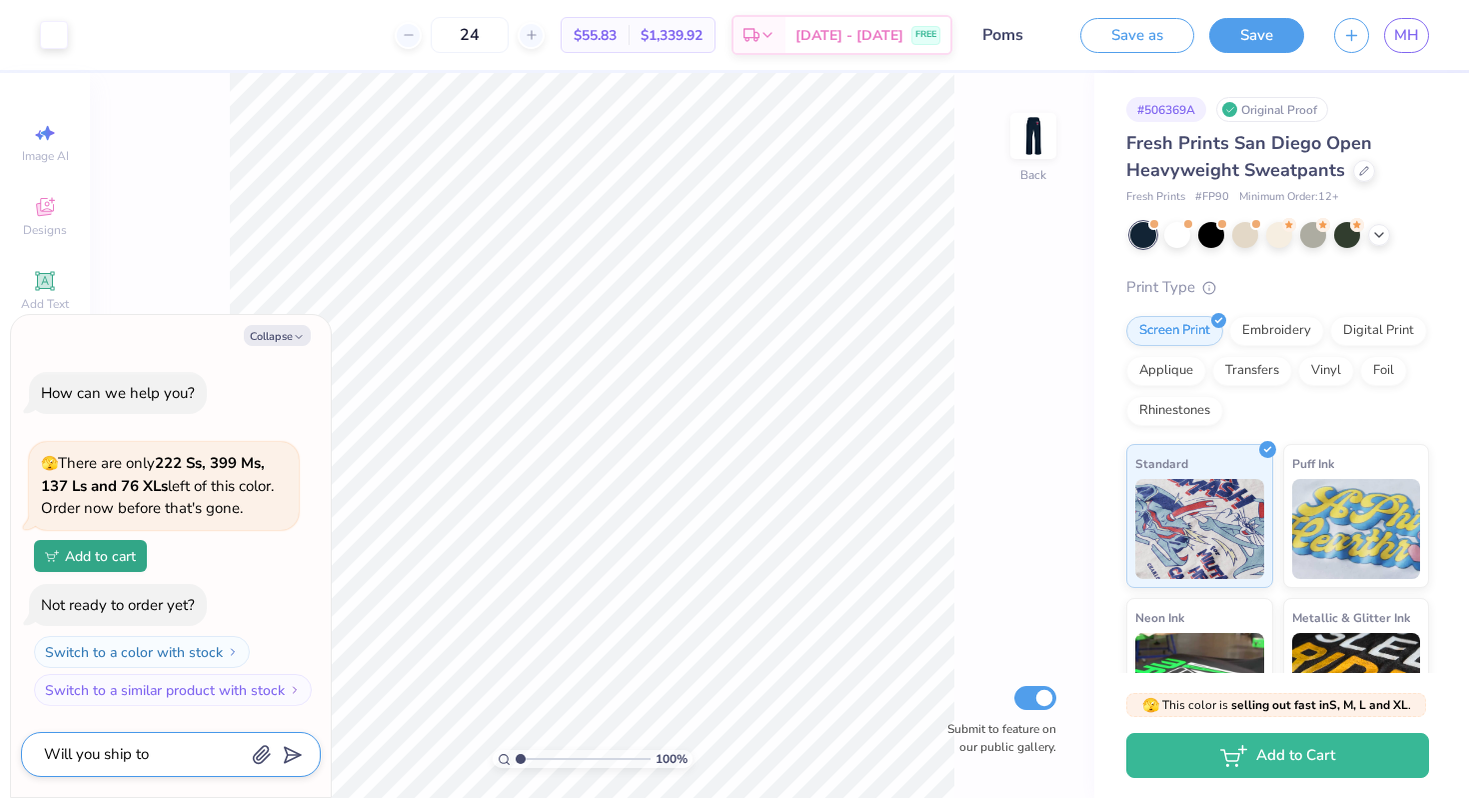
type textarea "Will you ship to c"
type textarea "x"
type textarea "Will you ship to ca"
type textarea "x"
type textarea "Will you ship to can"
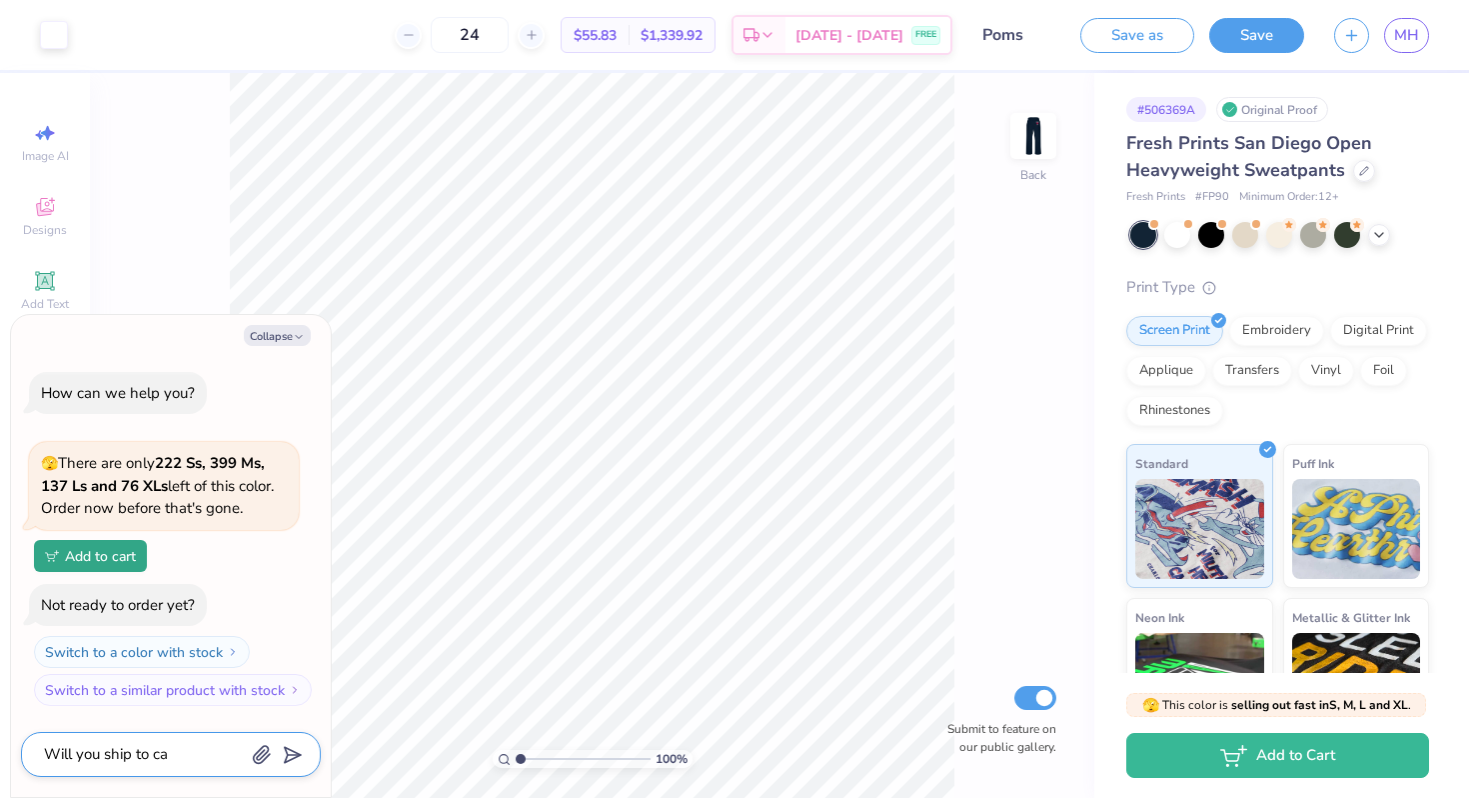
type textarea "x"
type textarea "Will you ship to cana"
type textarea "x"
type textarea "Will you ship to canad"
type textarea "x"
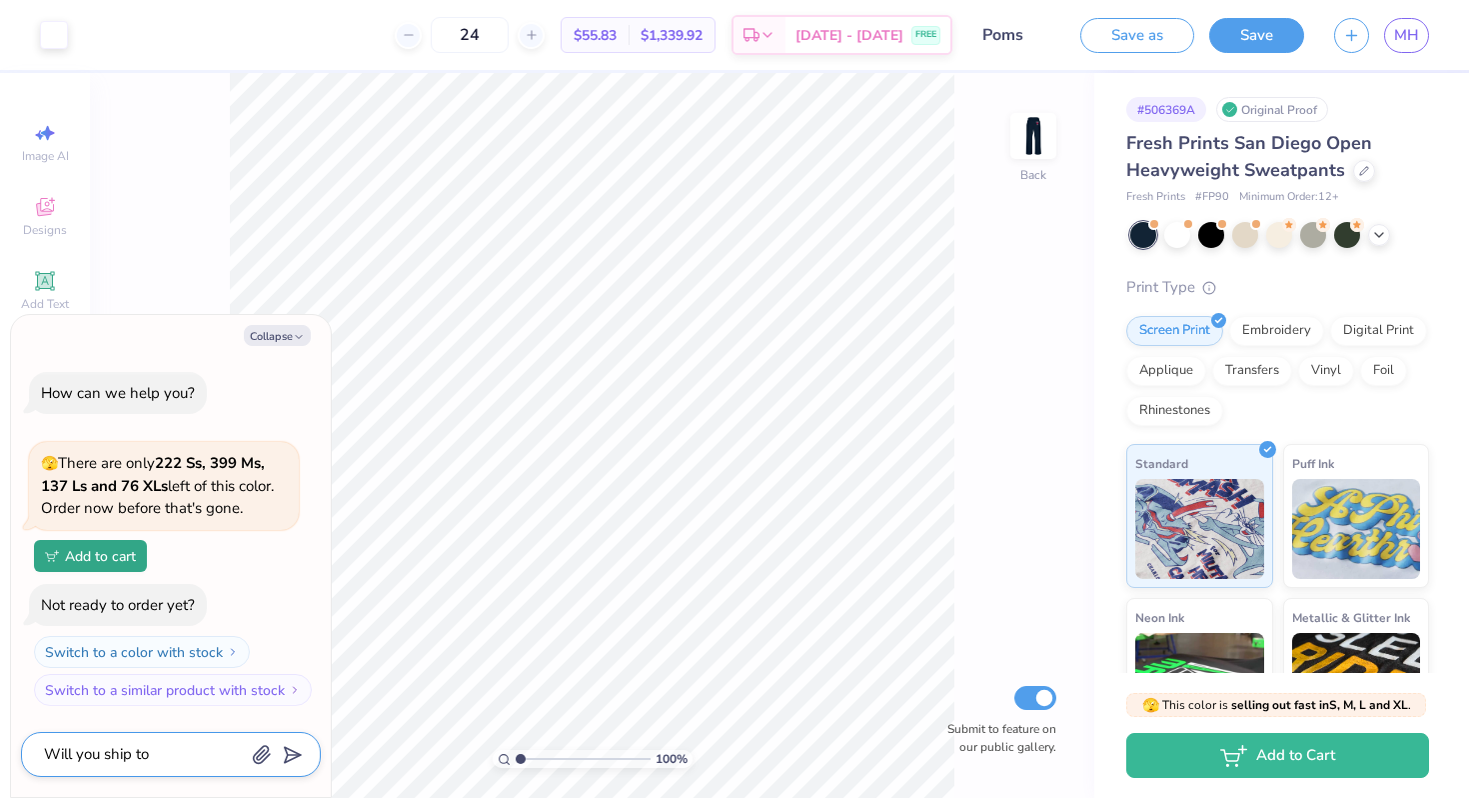
type textarea "Will you ship to canada"
type textarea "x"
type textarea "Will you ship to canada?"
type textarea "x"
type textarea "Will you ship to canada?"
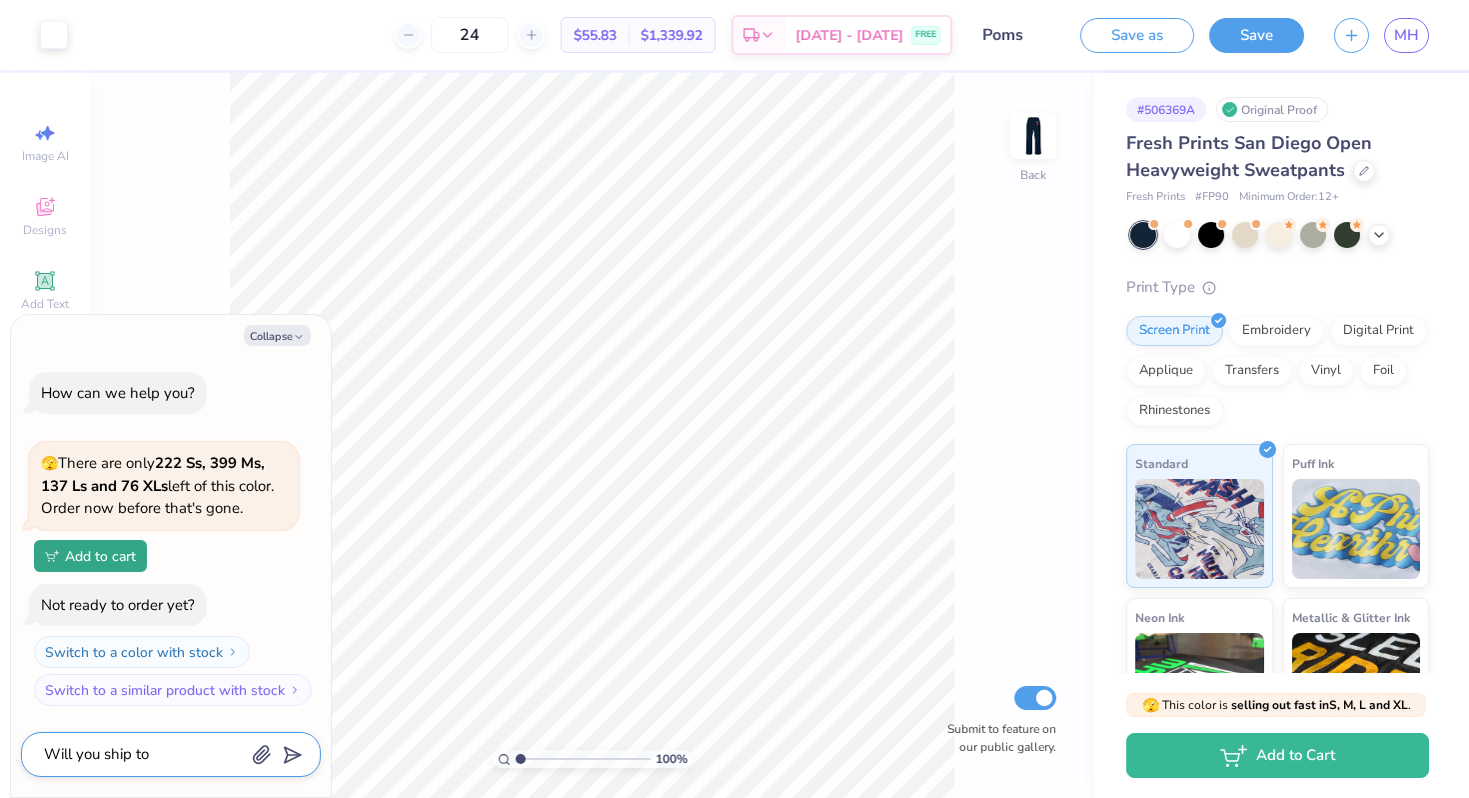
type textarea "x"
type textarea "Will you ship to canada?"
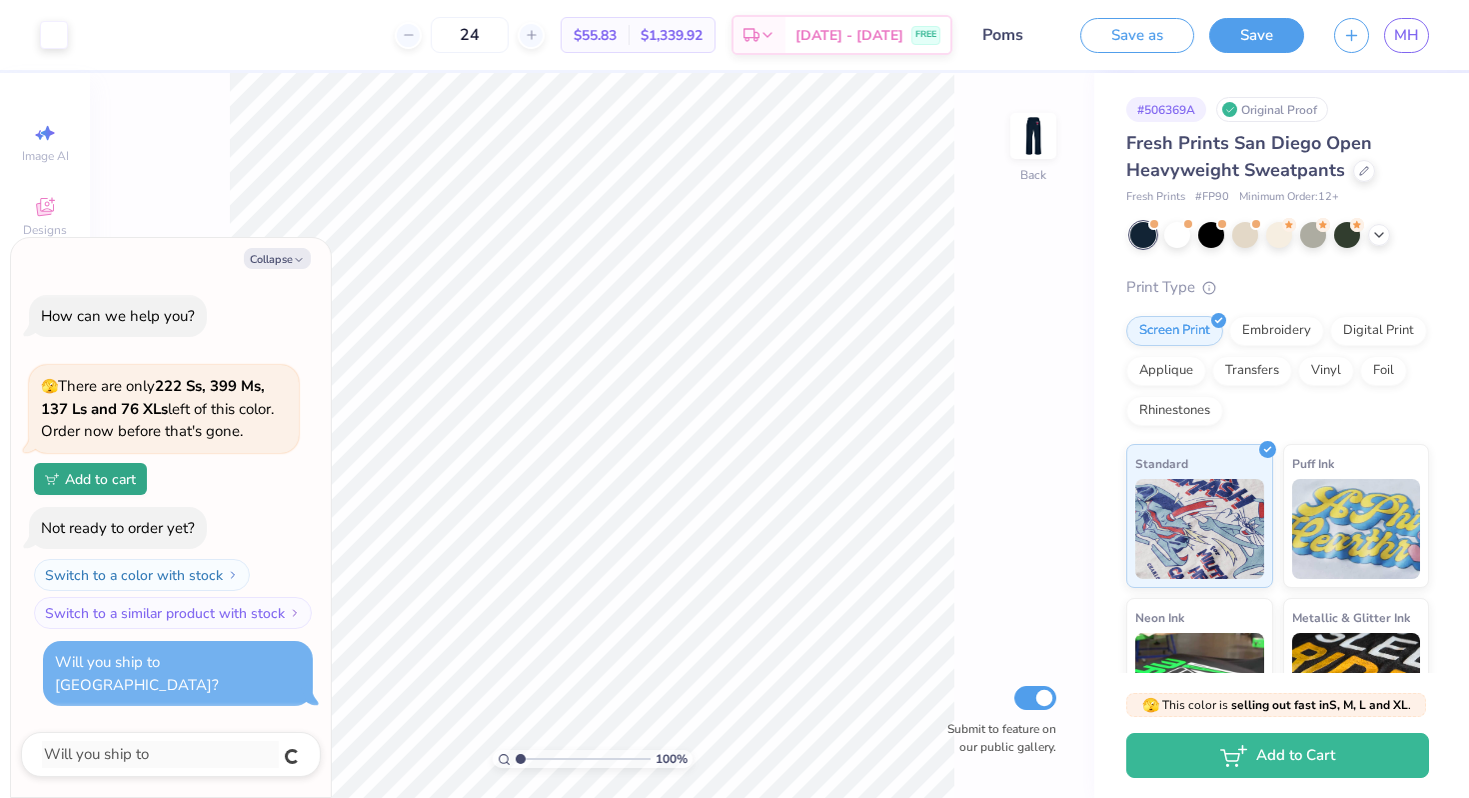
type textarea "x"
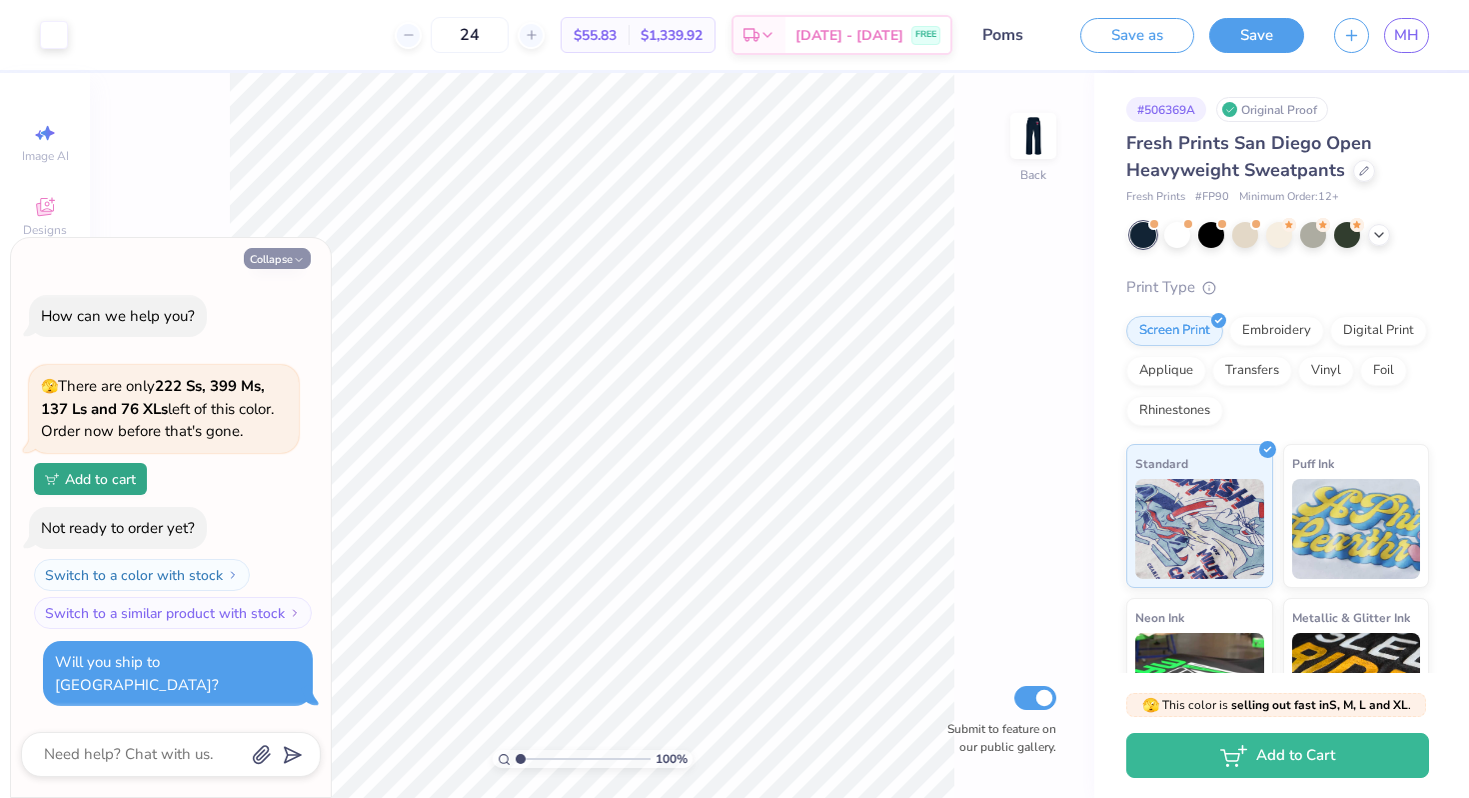
click at [283, 269] on button "Collapse" at bounding box center [277, 258] width 67 height 21
type textarea "x"
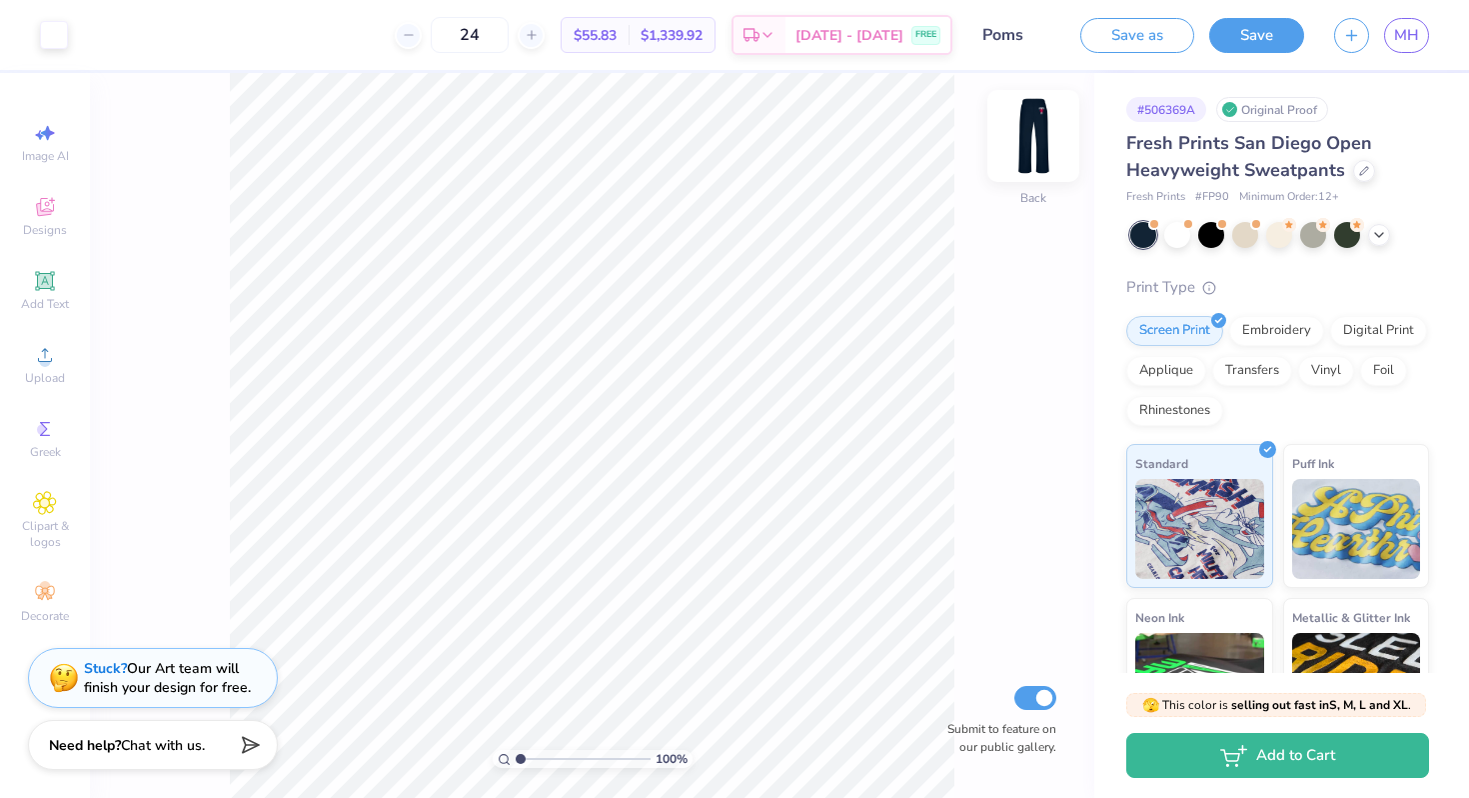
click at [1020, 136] on img at bounding box center [1034, 136] width 80 height 80
